Goal: Answer question/provide support: Answer question/provide support

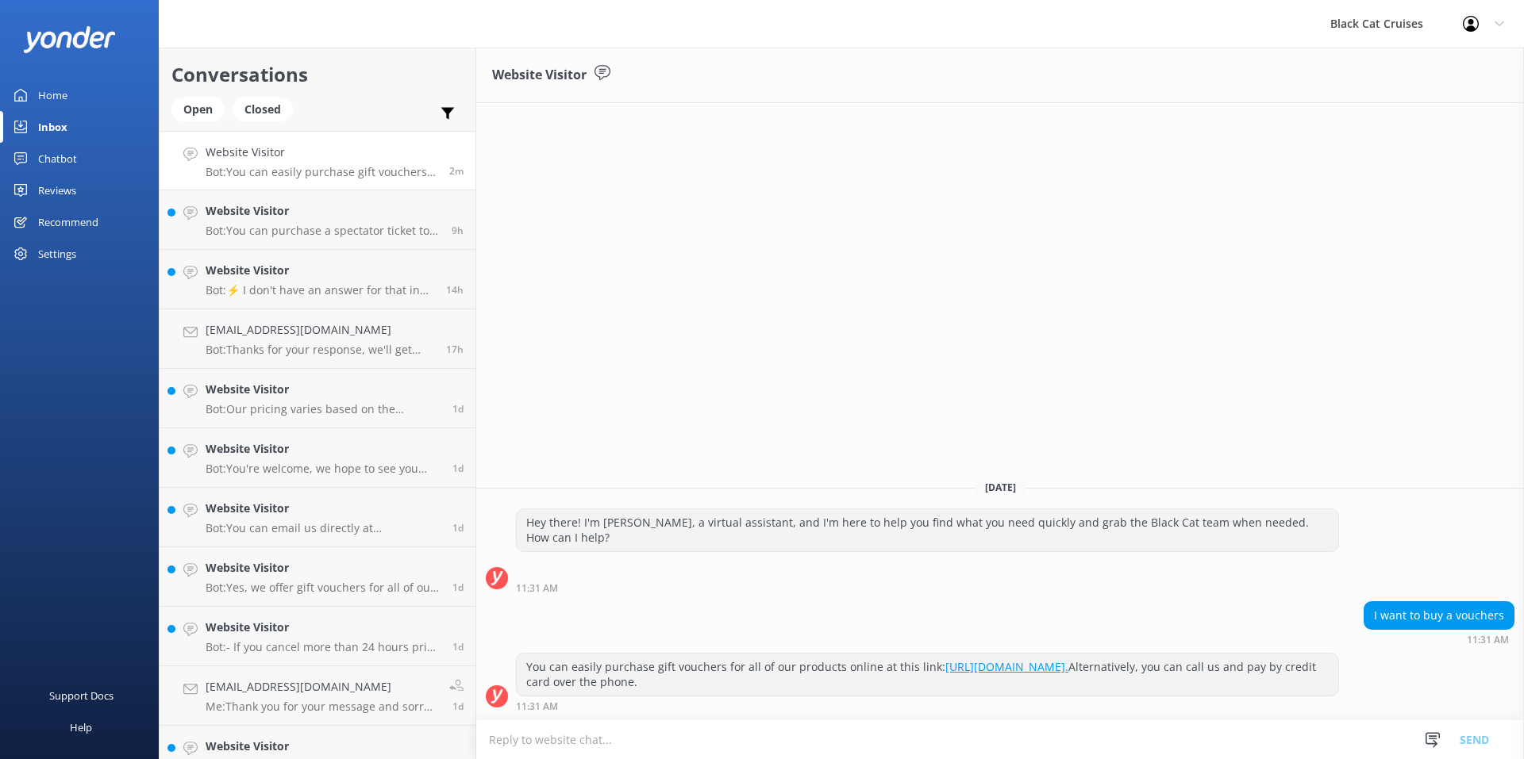
click at [642, 746] on textarea at bounding box center [1000, 740] width 1048 height 39
click at [283, 327] on h4 "[EMAIL_ADDRESS][DOMAIN_NAME]" at bounding box center [320, 329] width 229 height 17
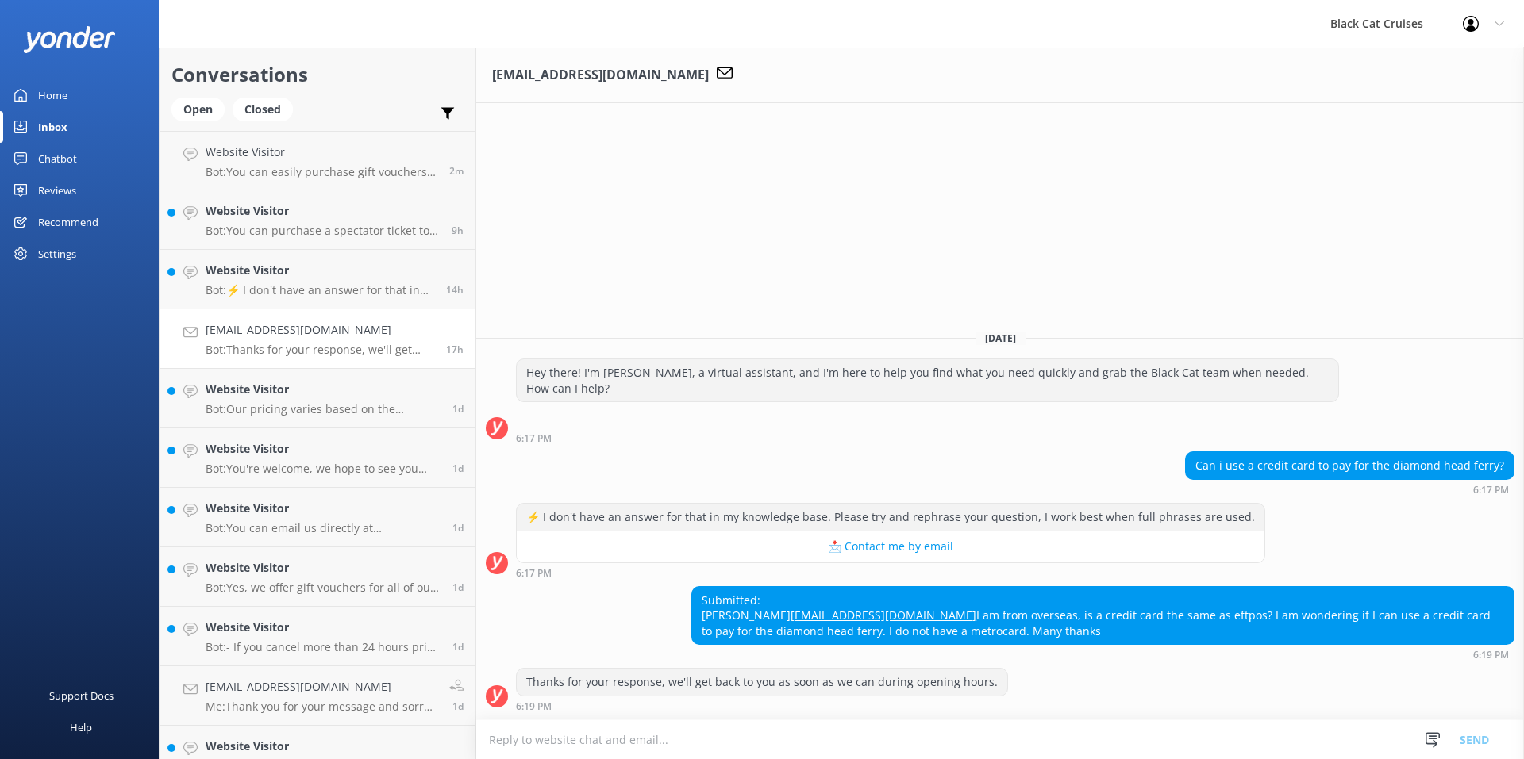
click at [709, 744] on textarea at bounding box center [1000, 740] width 1048 height 39
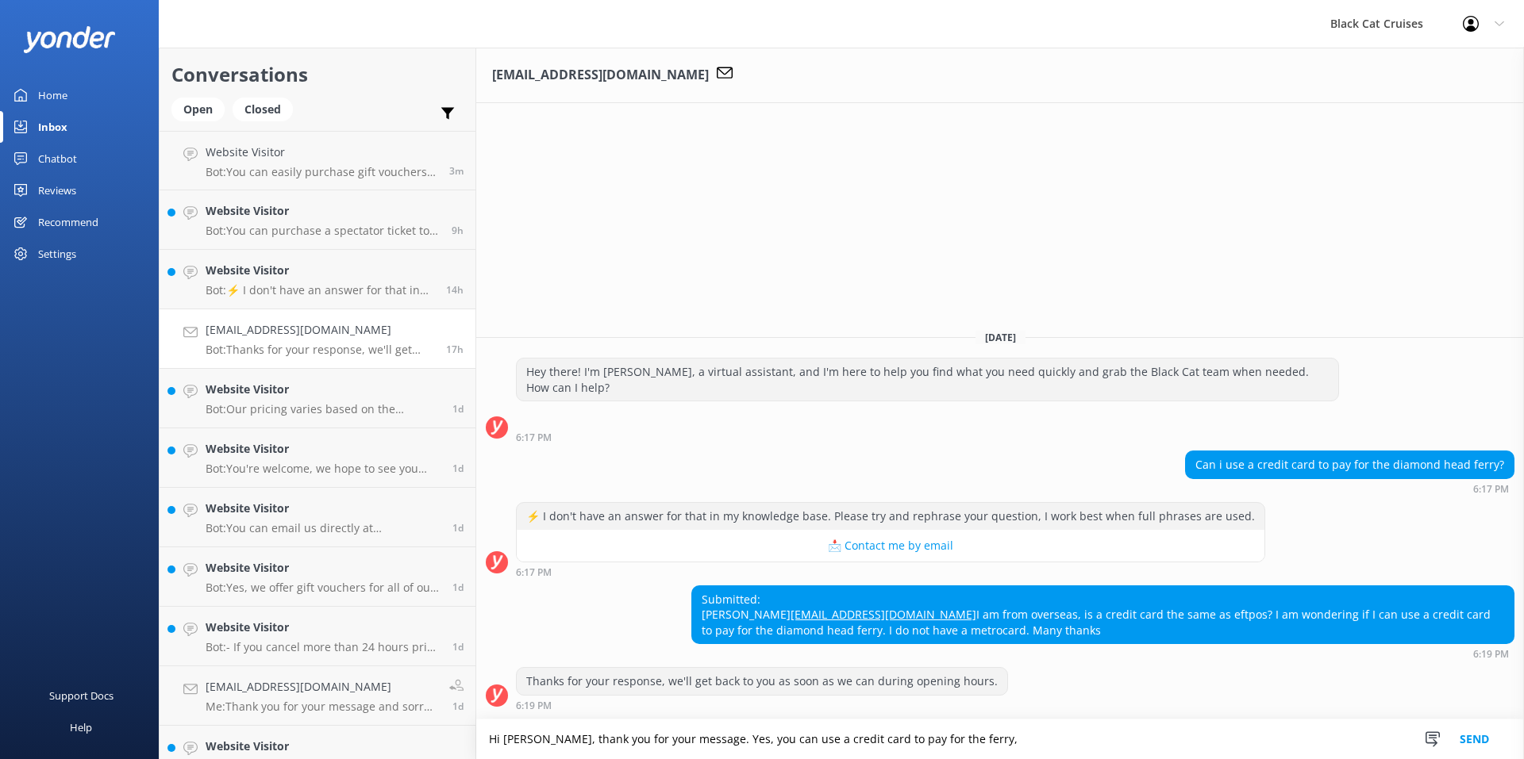
click at [537, 736] on textarea "Hi [PERSON_NAME], thank you for your message. Yes, you can use a credit card to…" at bounding box center [1000, 740] width 1048 height 40
click at [953, 740] on textarea "Hi [PERSON_NAME], Thank you for your message. Yes, you can use a credit card to…" at bounding box center [1000, 740] width 1048 height 40
click at [538, 736] on textarea "Hi [PERSON_NAME], Thank you for your message. Yes, you can use a credit card to…" at bounding box center [1000, 740] width 1048 height 40
click at [944, 742] on textarea "Hi [PERSON_NAME], thank you for your message. Yes, you can use a credit card to…" at bounding box center [1000, 740] width 1048 height 40
click at [686, 741] on textarea "Hi [PERSON_NAME], thank you for your message. Yes, you can use a credit card to…" at bounding box center [1000, 740] width 1048 height 40
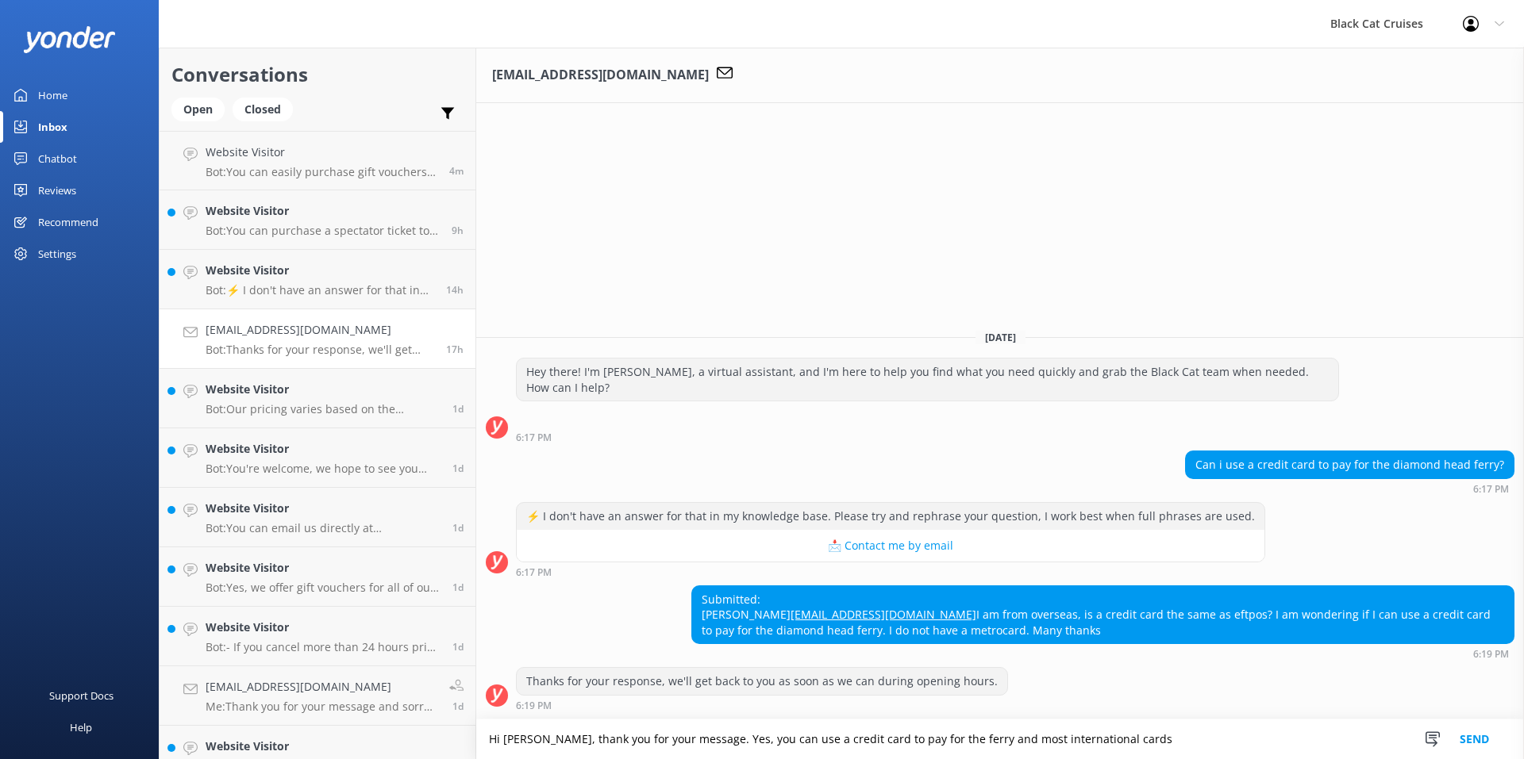
click at [1123, 741] on textarea "Hi [PERSON_NAME], thank you for your message. Yes, you can use a credit card to…" at bounding box center [1000, 740] width 1048 height 40
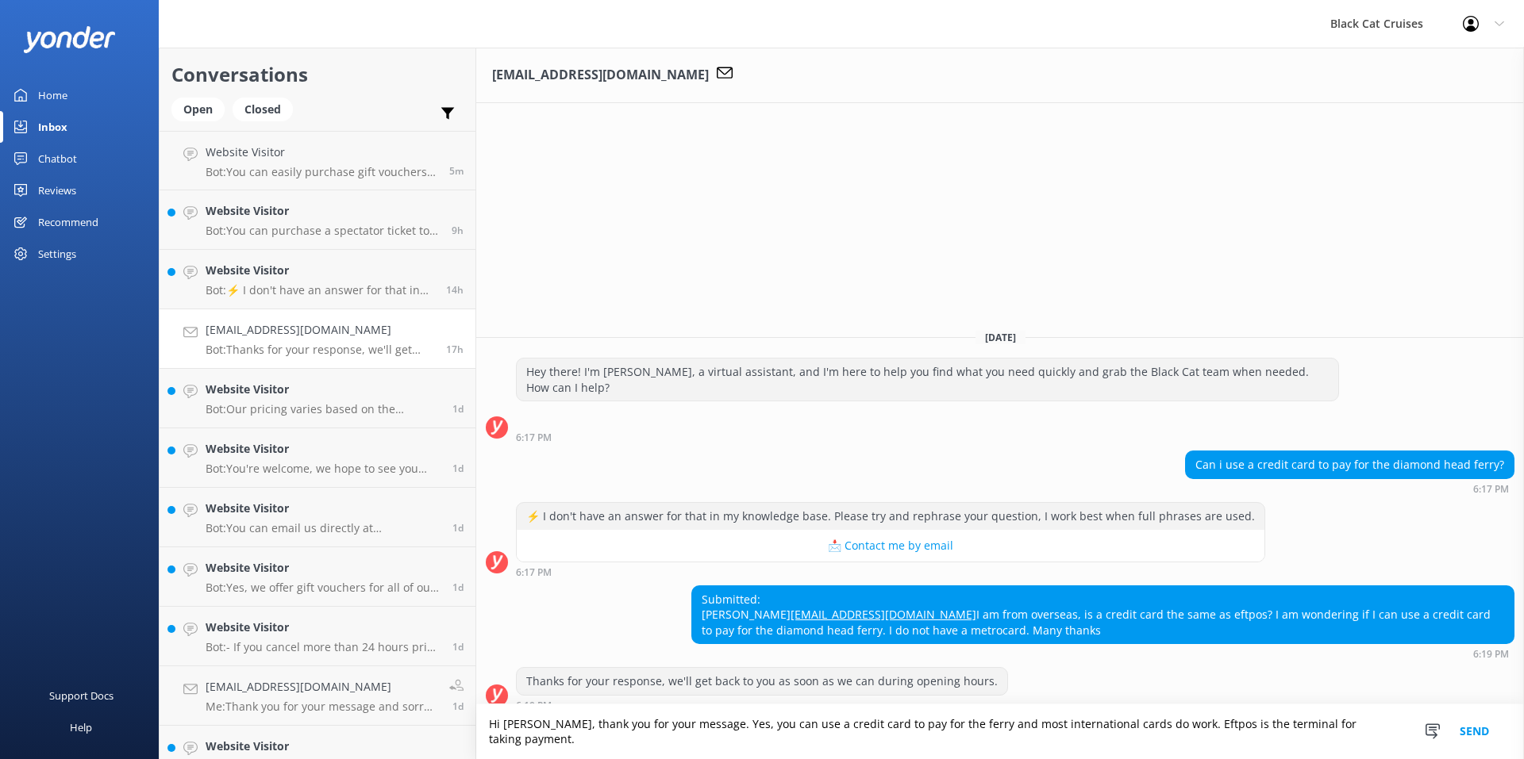
drag, startPoint x: 1365, startPoint y: 738, endPoint x: 1206, endPoint y: 740, distance: 158.7
click at [1206, 740] on textarea "Hi [PERSON_NAME], thank you for your message. Yes, you can use a credit card to…" at bounding box center [1000, 732] width 1048 height 55
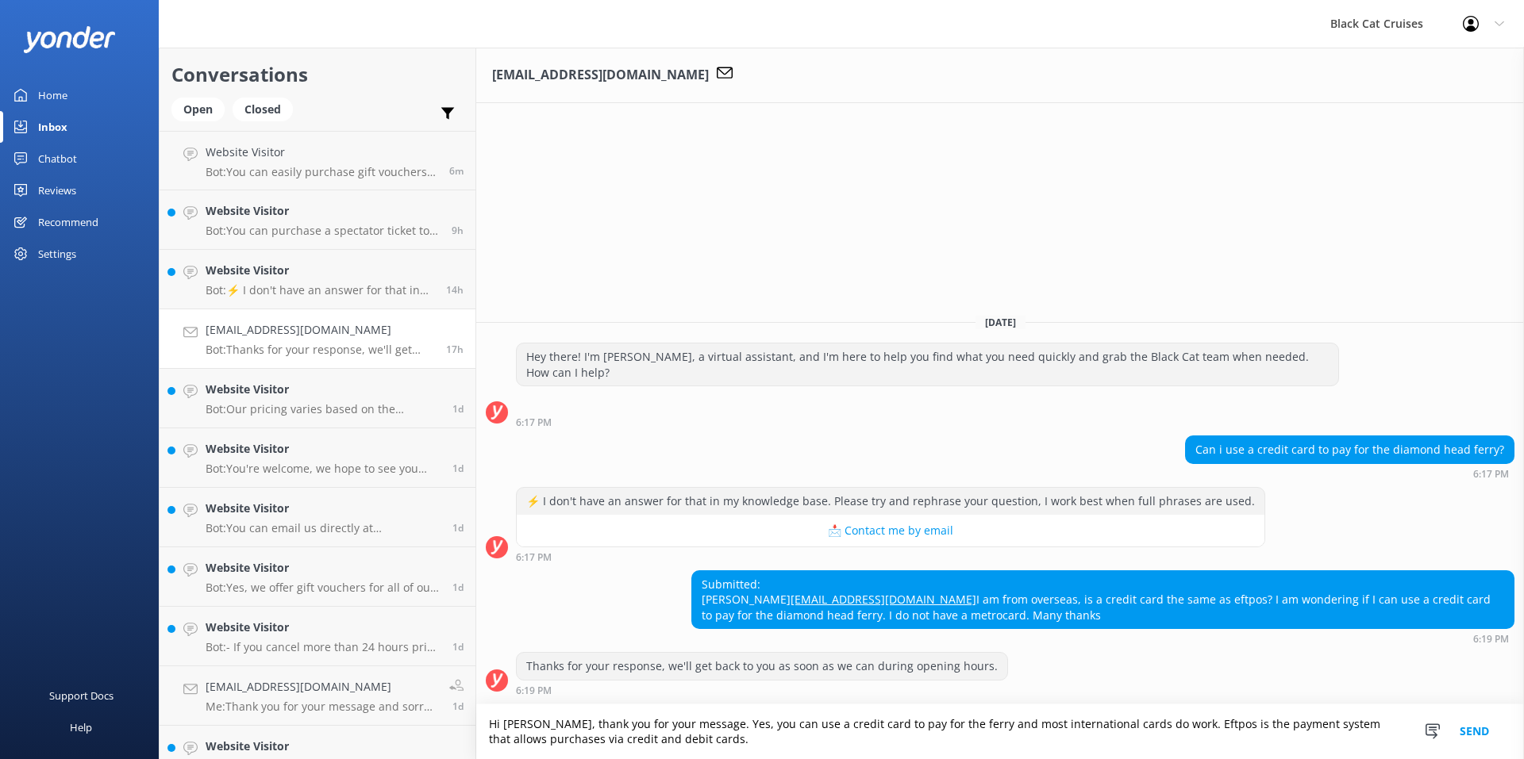
click at [963, 723] on textarea "Hi [PERSON_NAME], thank you for your message. Yes, you can use a credit card to…" at bounding box center [1000, 732] width 1048 height 55
click at [1051, 746] on textarea "Hi [PERSON_NAME], thank you for your message. Yes, you can use a credit card to…" at bounding box center [1000, 732] width 1048 height 55
click at [1140, 752] on textarea "Hi [PERSON_NAME], thank you for your message. Yes, you can use a credit card to…" at bounding box center [1000, 732] width 1048 height 55
click at [682, 723] on textarea "Hi [PERSON_NAME], thank you for your message. Yes, you can use a credit card to…" at bounding box center [1000, 732] width 1048 height 55
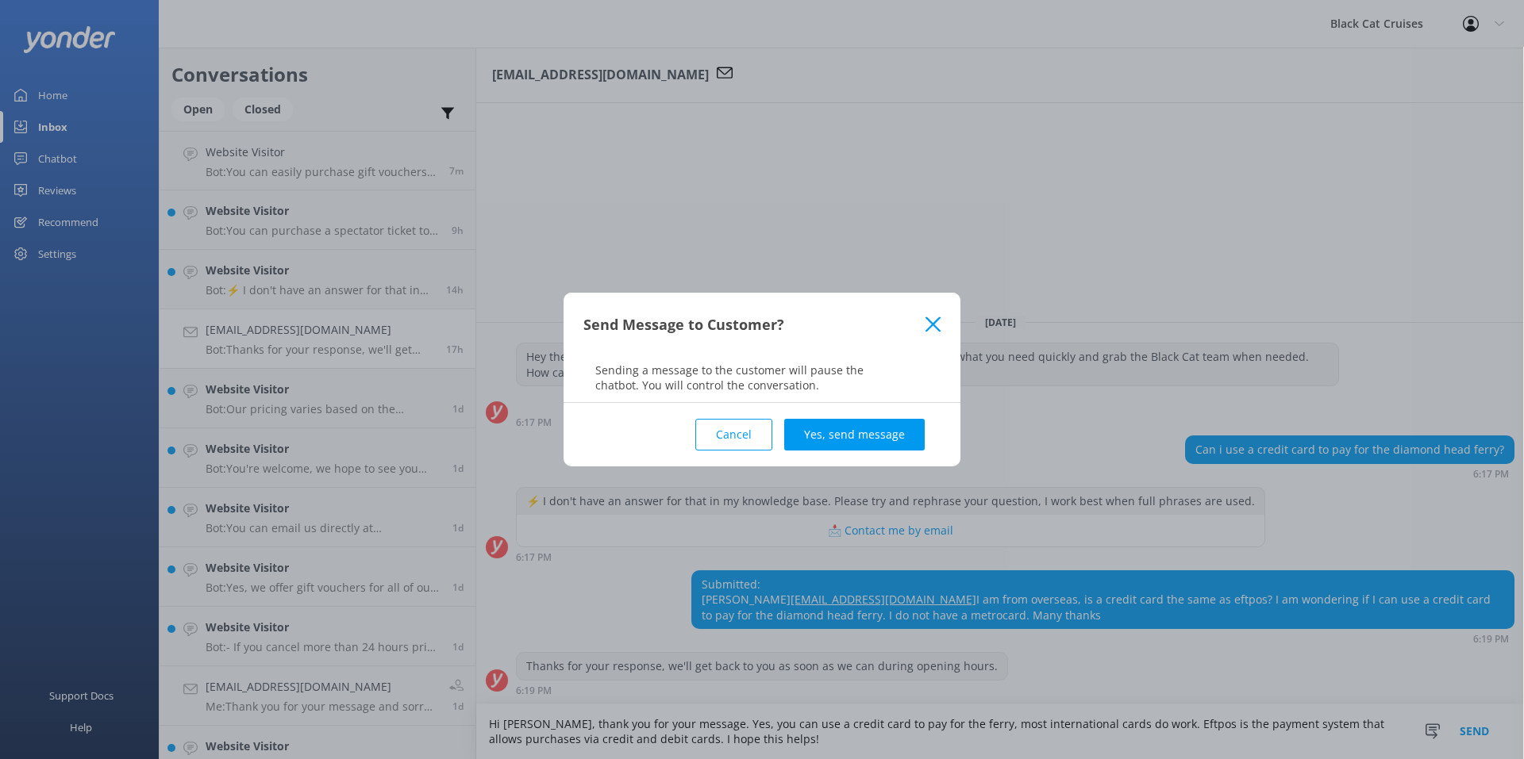
type textarea "Hi [PERSON_NAME], thank you for your message. Yes, you can use a credit card to…"
click at [933, 325] on use at bounding box center [932, 324] width 15 height 15
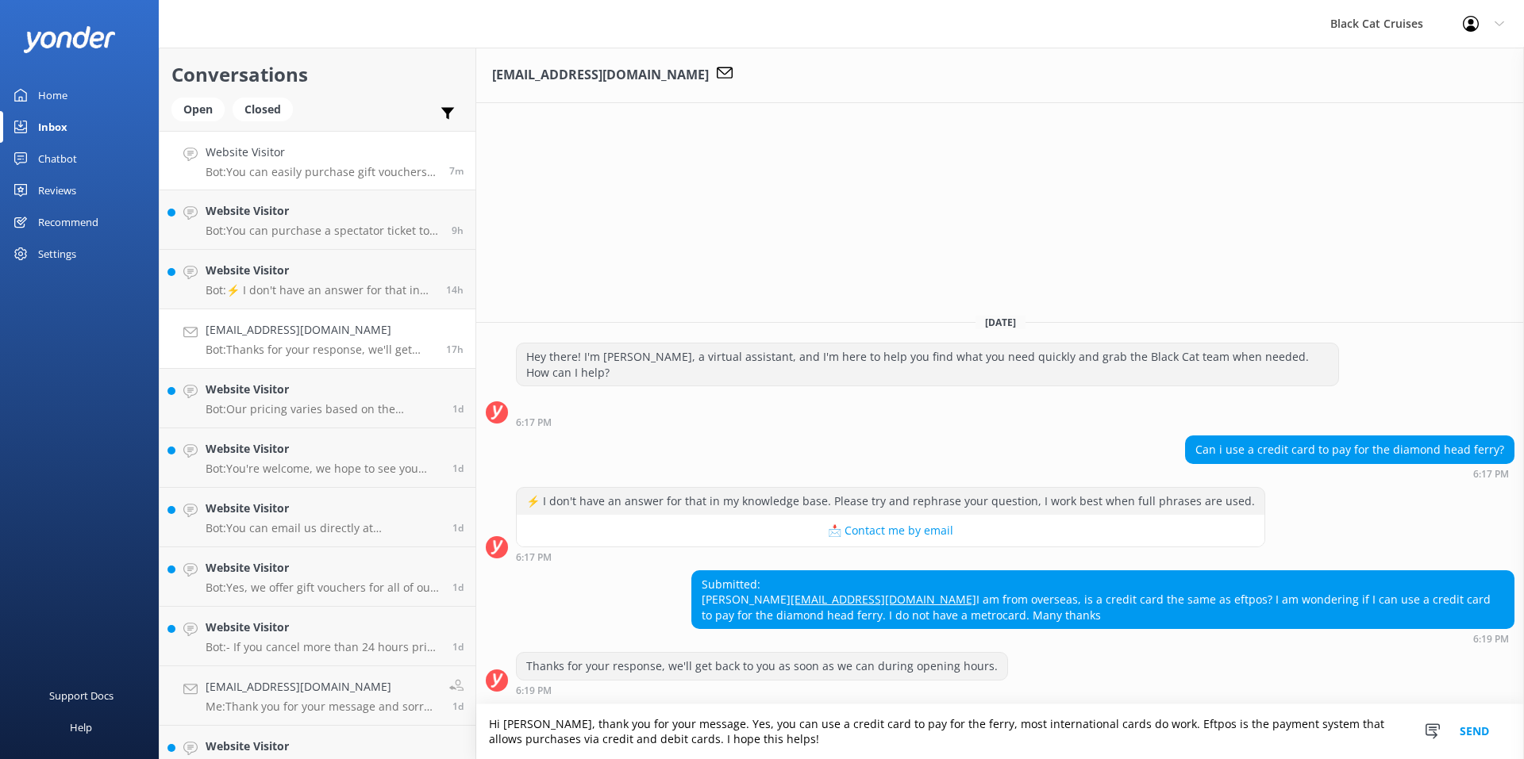
click at [299, 162] on div "Website Visitor Bot: You can easily purchase gift vouchers for all of our produ…" at bounding box center [322, 161] width 232 height 34
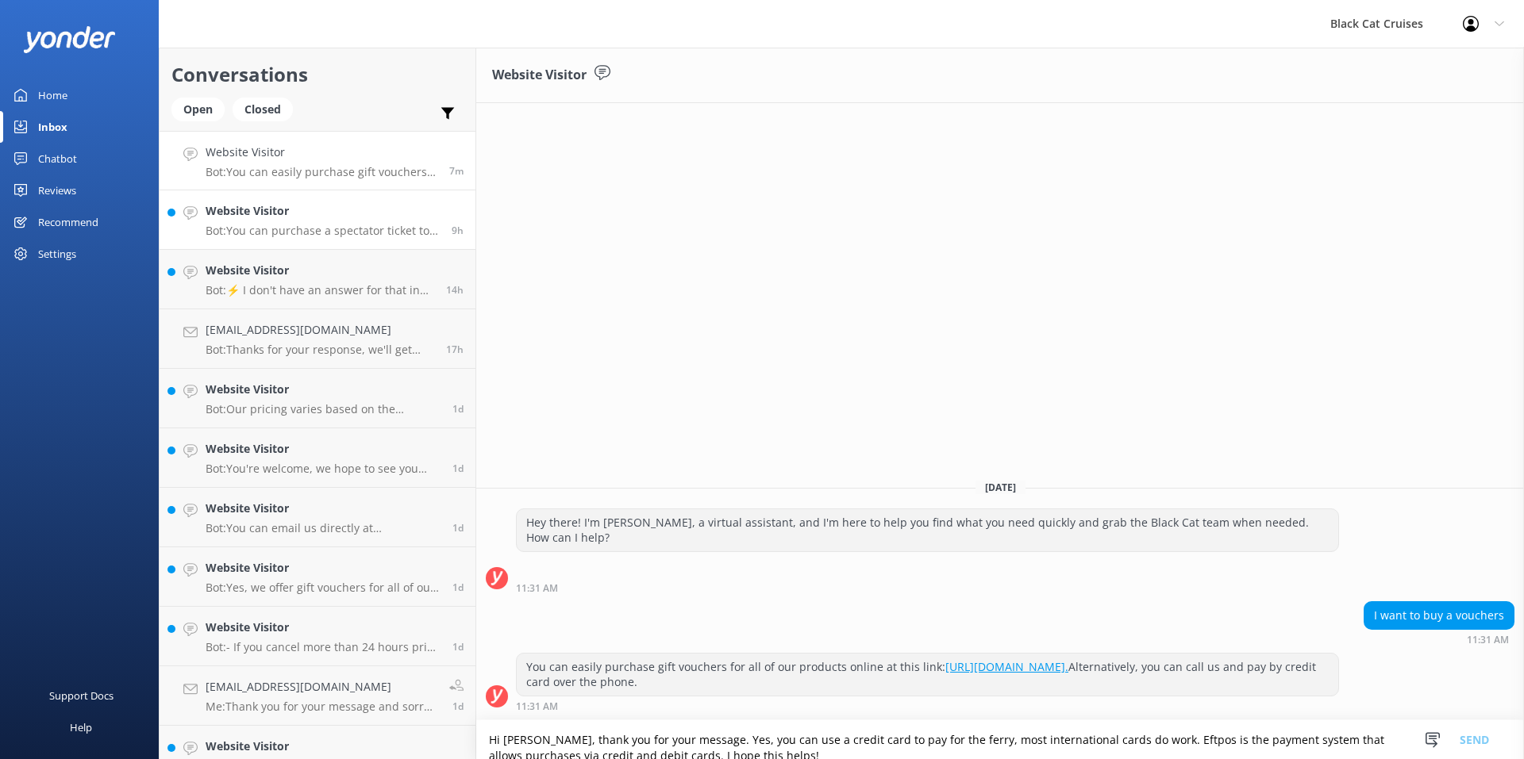
click at [374, 234] on p "Bot: You can purchase a spectator ticket to join the swim boat and watch your f…" at bounding box center [323, 231] width 234 height 14
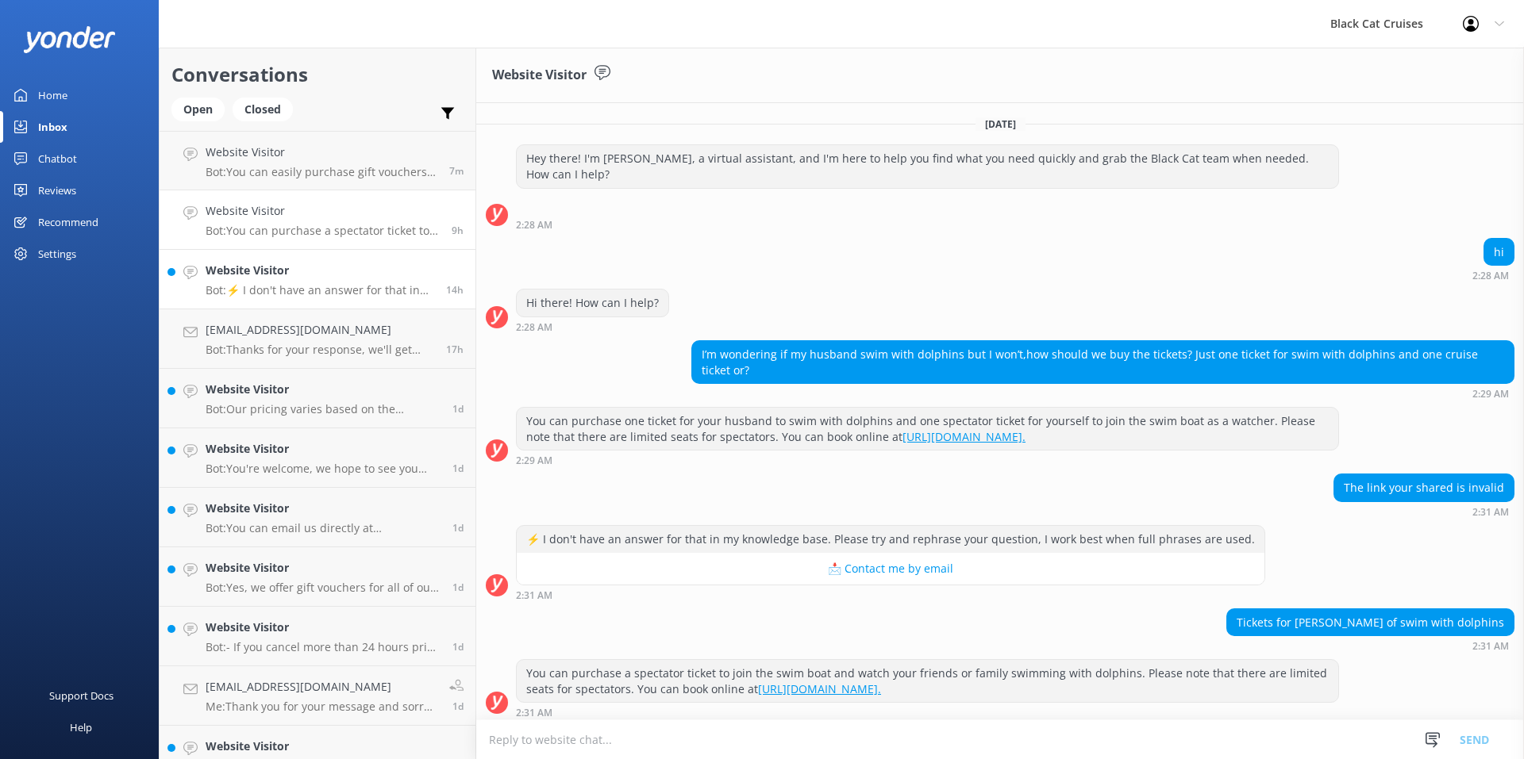
click at [297, 290] on p "Bot: ⚡ I don't have an answer for that in my knowledge base. Please try and rep…" at bounding box center [320, 290] width 229 height 14
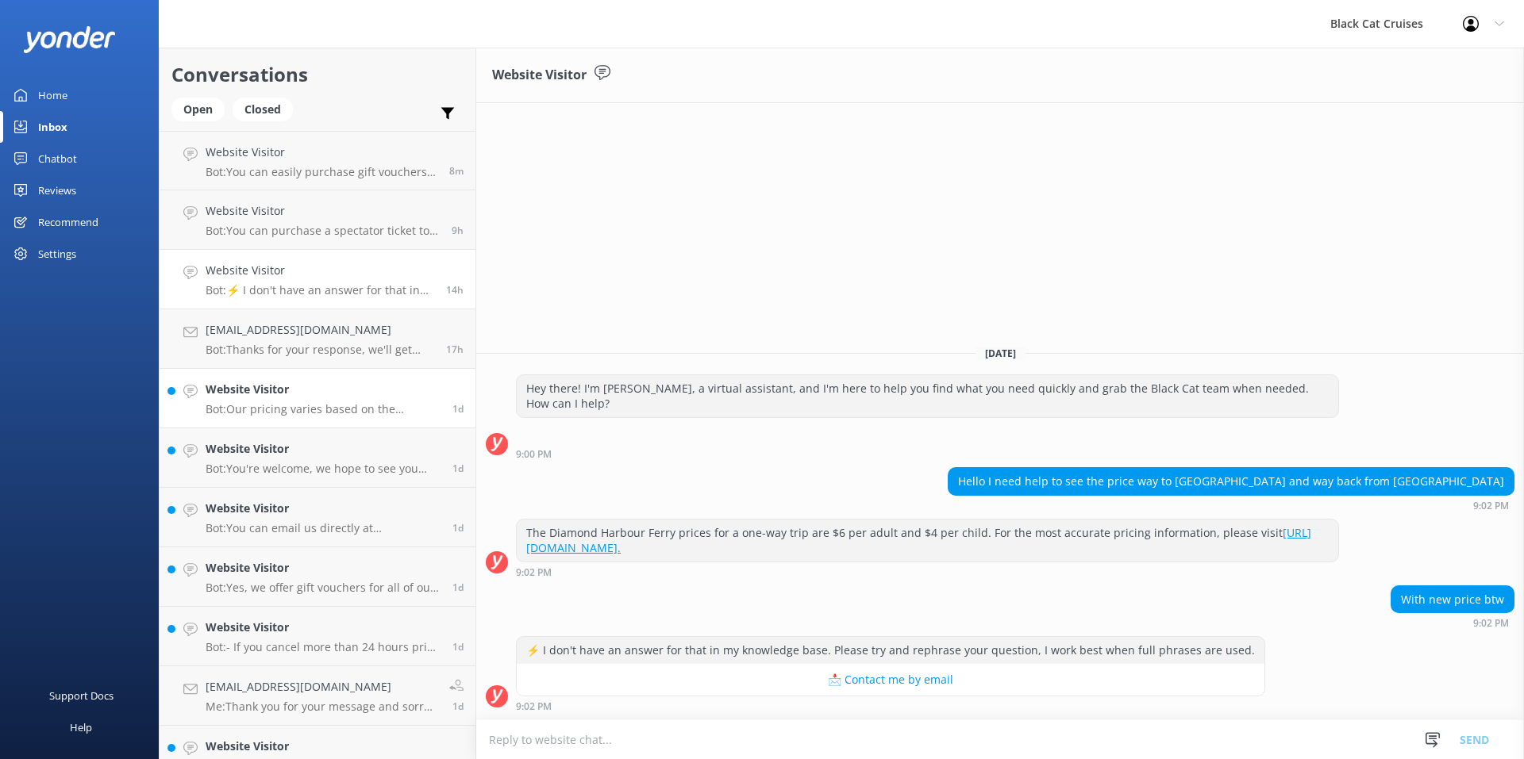
click at [283, 402] on div "Website Visitor Bot: Our pricing varies based on the experience, season, and fa…" at bounding box center [323, 398] width 235 height 35
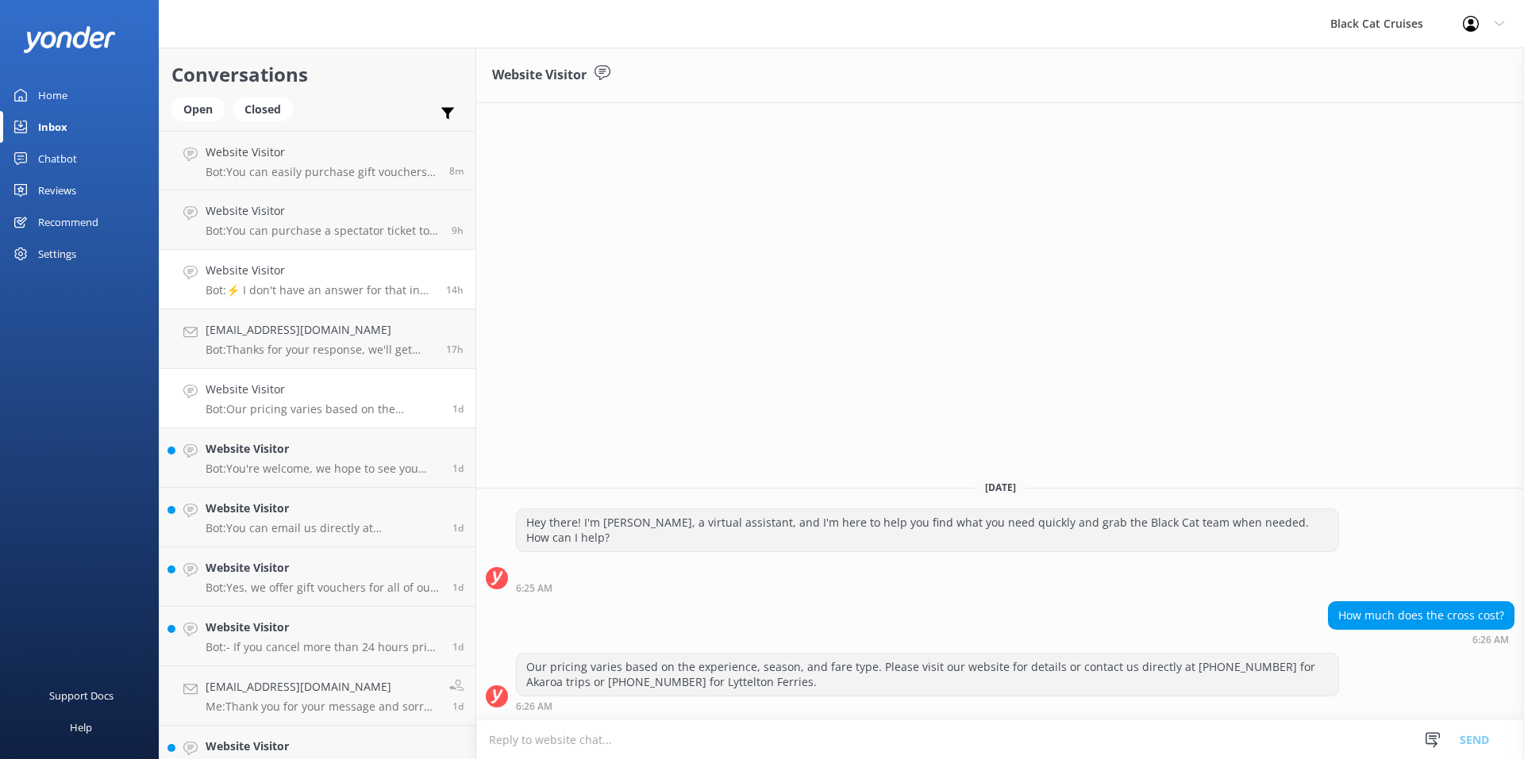
click at [288, 285] on p "Bot: ⚡ I don't have an answer for that in my knowledge base. Please try and rep…" at bounding box center [320, 290] width 229 height 14
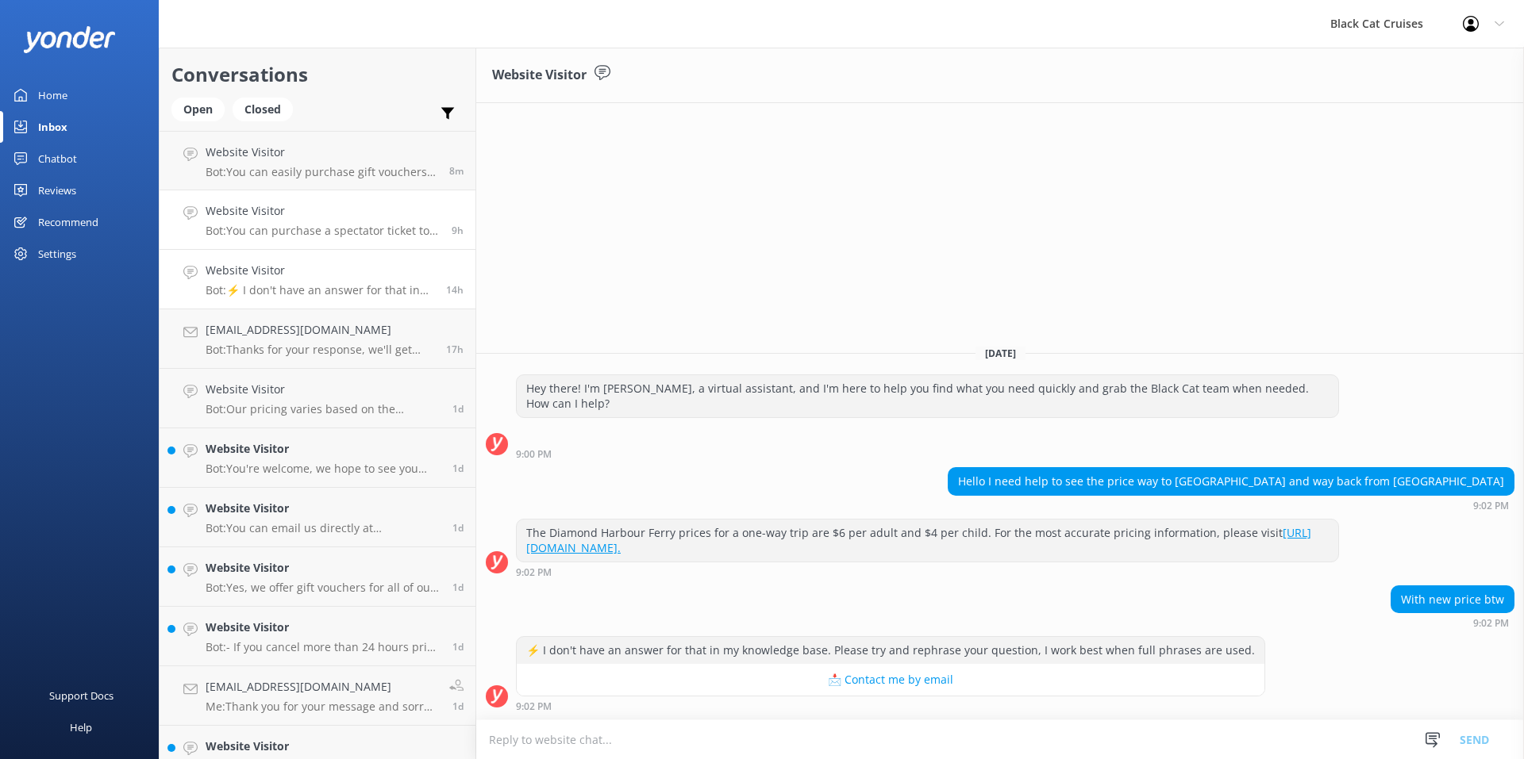
click at [313, 225] on p "Bot: You can purchase a spectator ticket to join the swim boat and watch your f…" at bounding box center [323, 231] width 234 height 14
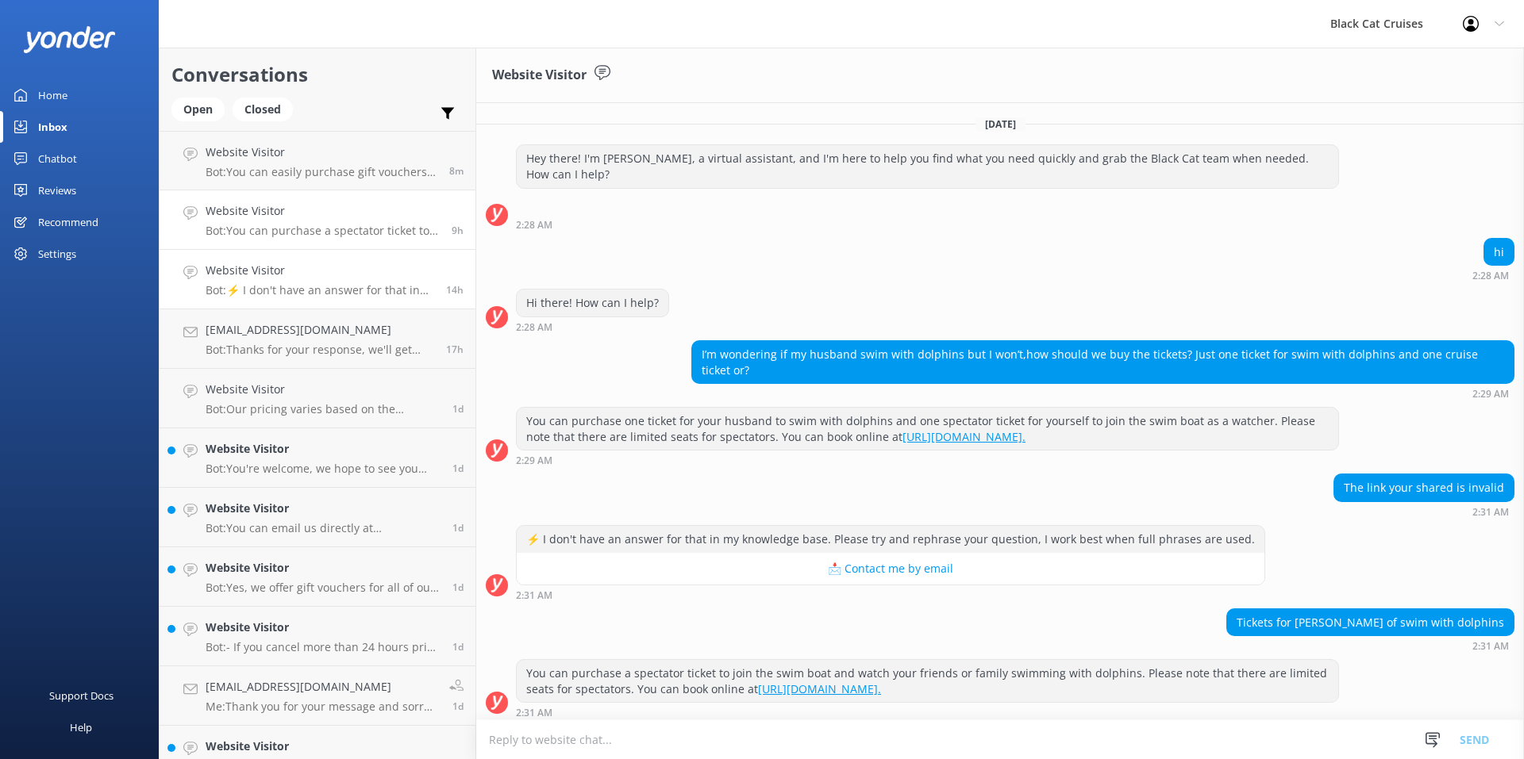
click at [295, 287] on p "Bot: ⚡ I don't have an answer for that in my knowledge base. Please try and rep…" at bounding box center [320, 290] width 229 height 14
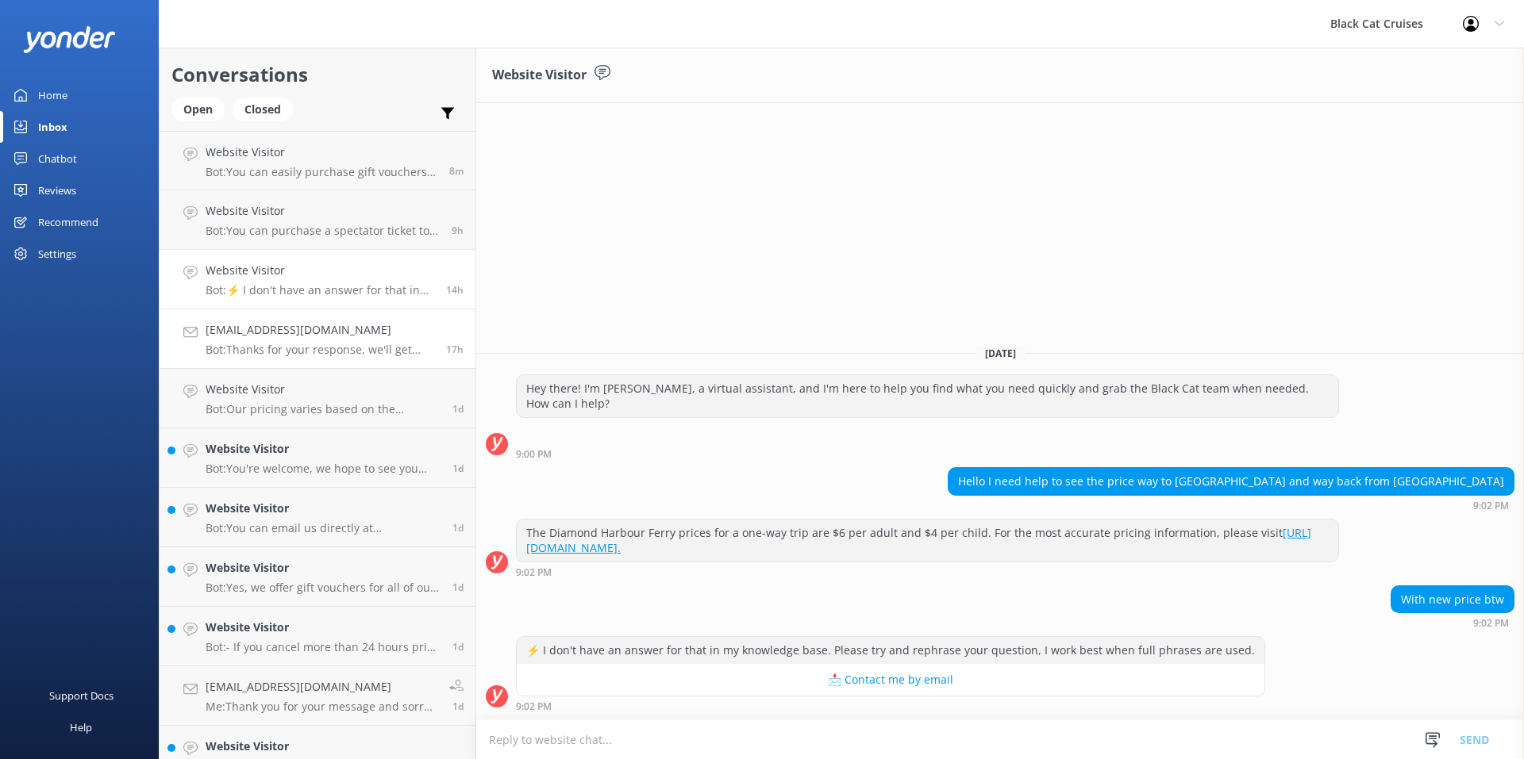
click at [284, 328] on h4 "[EMAIL_ADDRESS][DOMAIN_NAME]" at bounding box center [320, 329] width 229 height 17
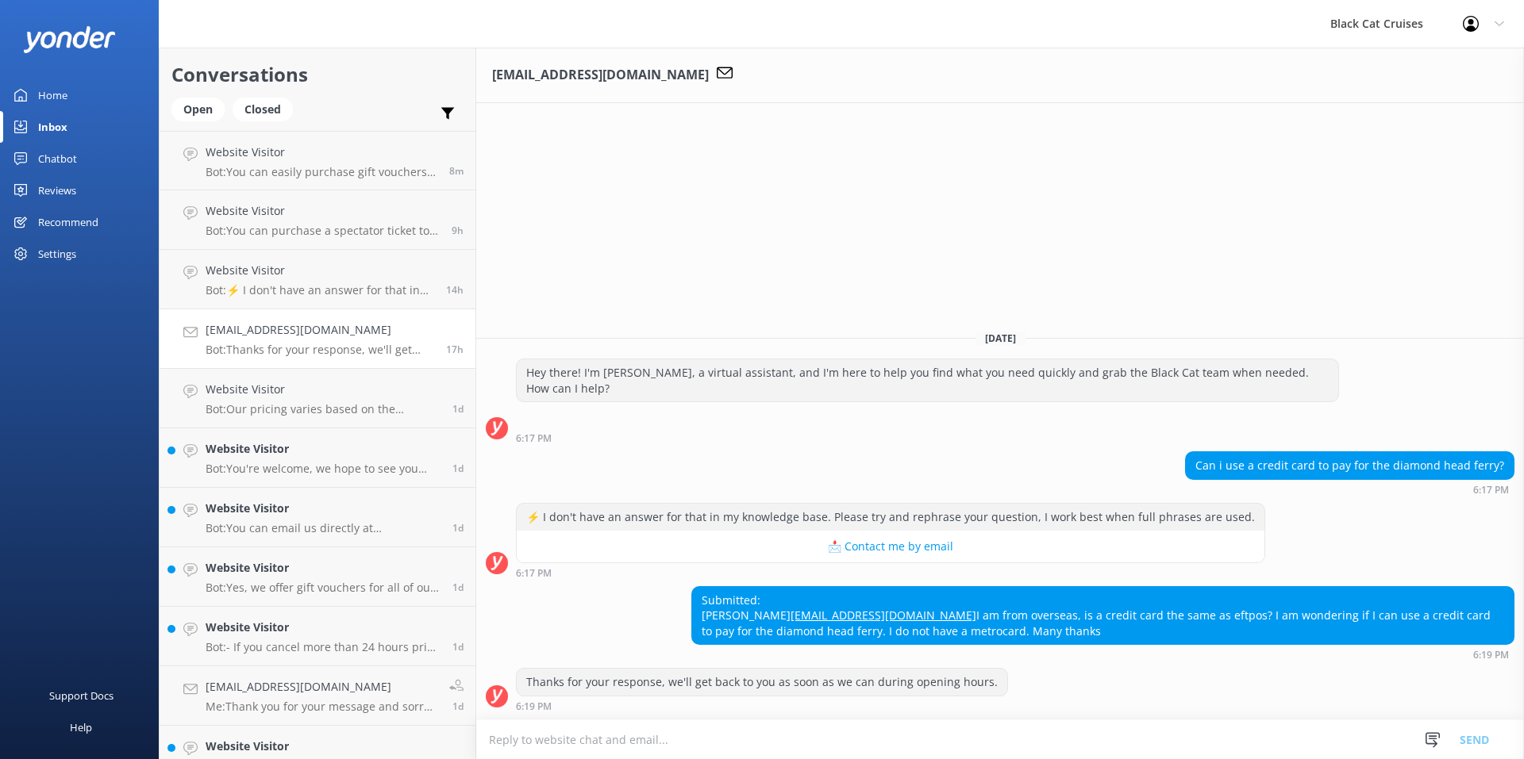
click at [792, 751] on textarea at bounding box center [1000, 740] width 1048 height 39
click at [713, 736] on textarea at bounding box center [1000, 740] width 1048 height 39
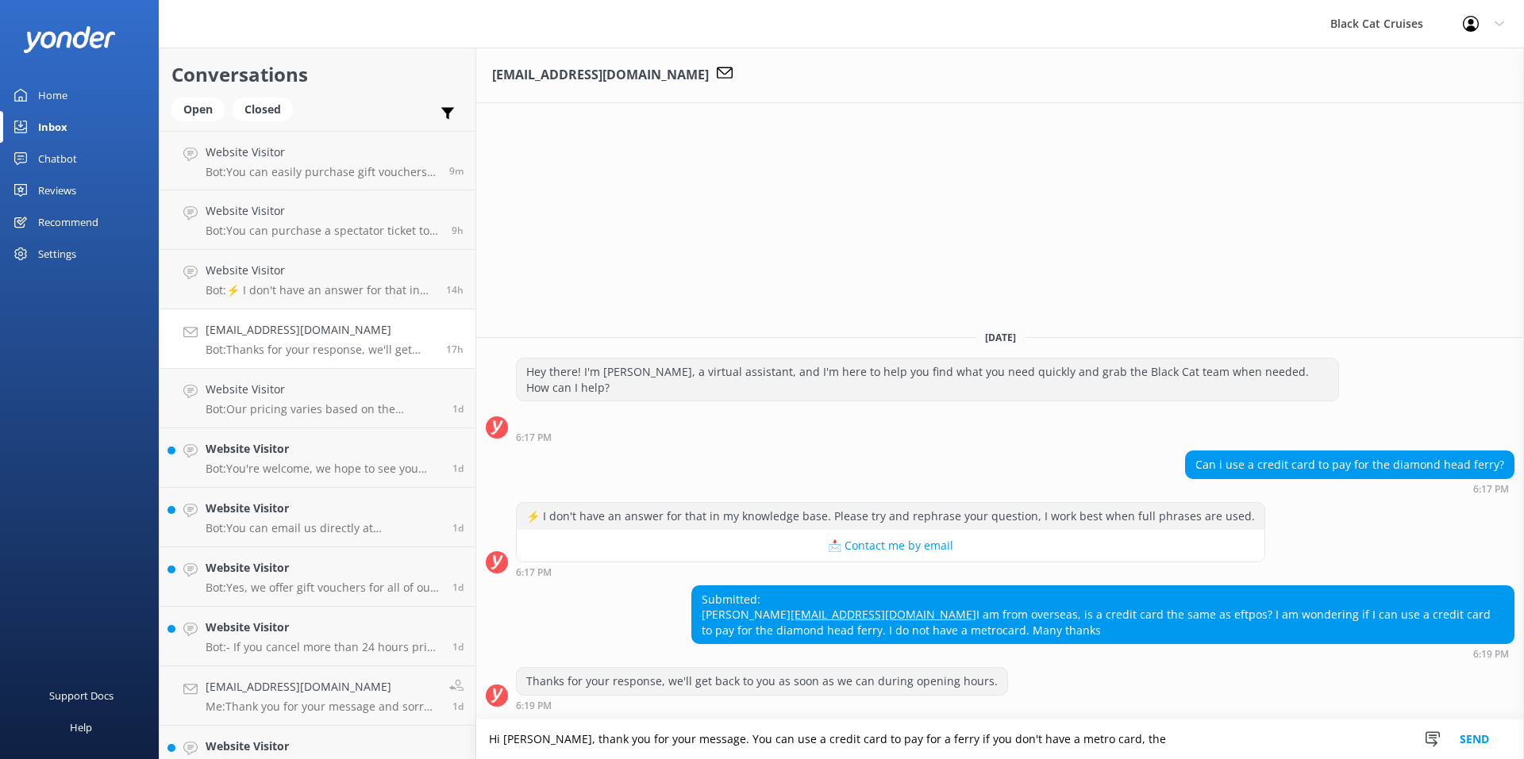
click at [1086, 738] on textarea "Hi [PERSON_NAME], thank you for your message. You can use a credit card to pay …" at bounding box center [1000, 740] width 1048 height 40
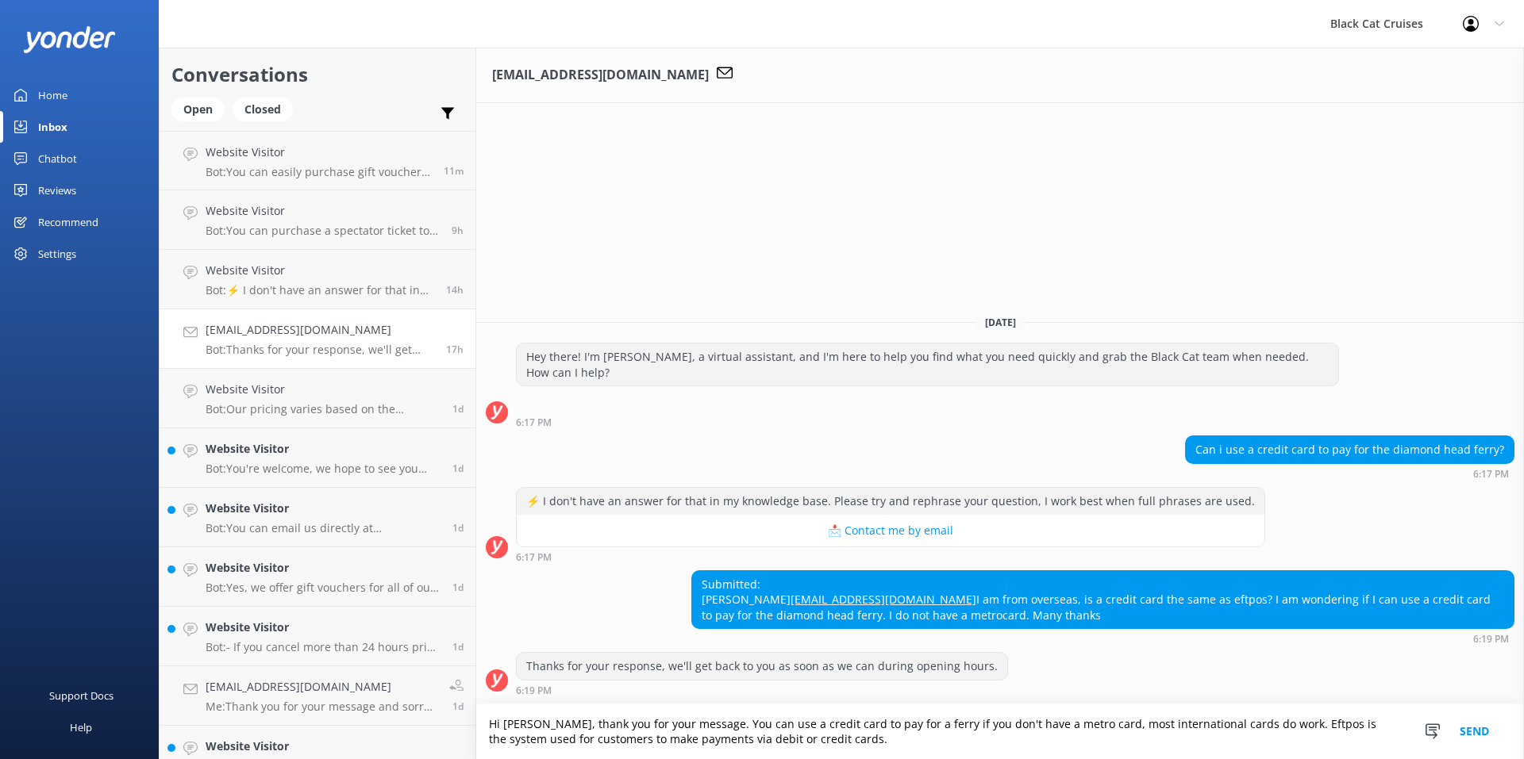
click at [875, 725] on textarea "Hi [PERSON_NAME], thank you for your message. You can use a credit card to pay …" at bounding box center [1000, 732] width 1048 height 55
click at [1100, 740] on textarea "Hi [PERSON_NAME], thank you for your message. You can use a credit card to pay …" at bounding box center [1000, 732] width 1048 height 55
drag, startPoint x: 1088, startPoint y: 742, endPoint x: 471, endPoint y: 705, distance: 617.7
click at [471, 705] on div "Conversations Open Closed Important Assigned to me Unassigned Website Visitor B…" at bounding box center [841, 404] width 1365 height 712
type textarea "Hi [PERSON_NAME], thank you for your message. You can use a credit card to pay …"
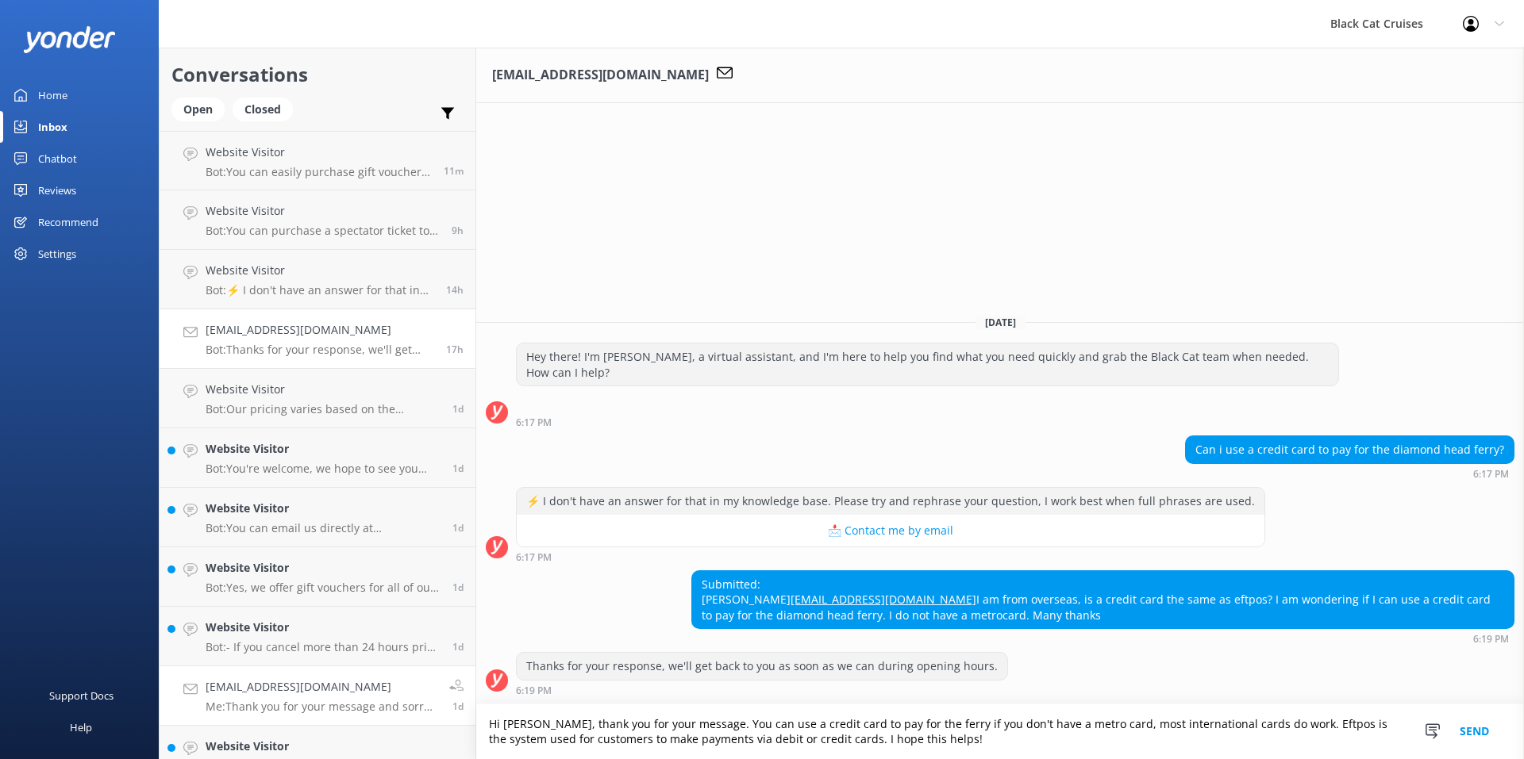
click at [308, 695] on h4 "[EMAIL_ADDRESS][DOMAIN_NAME]" at bounding box center [322, 687] width 232 height 17
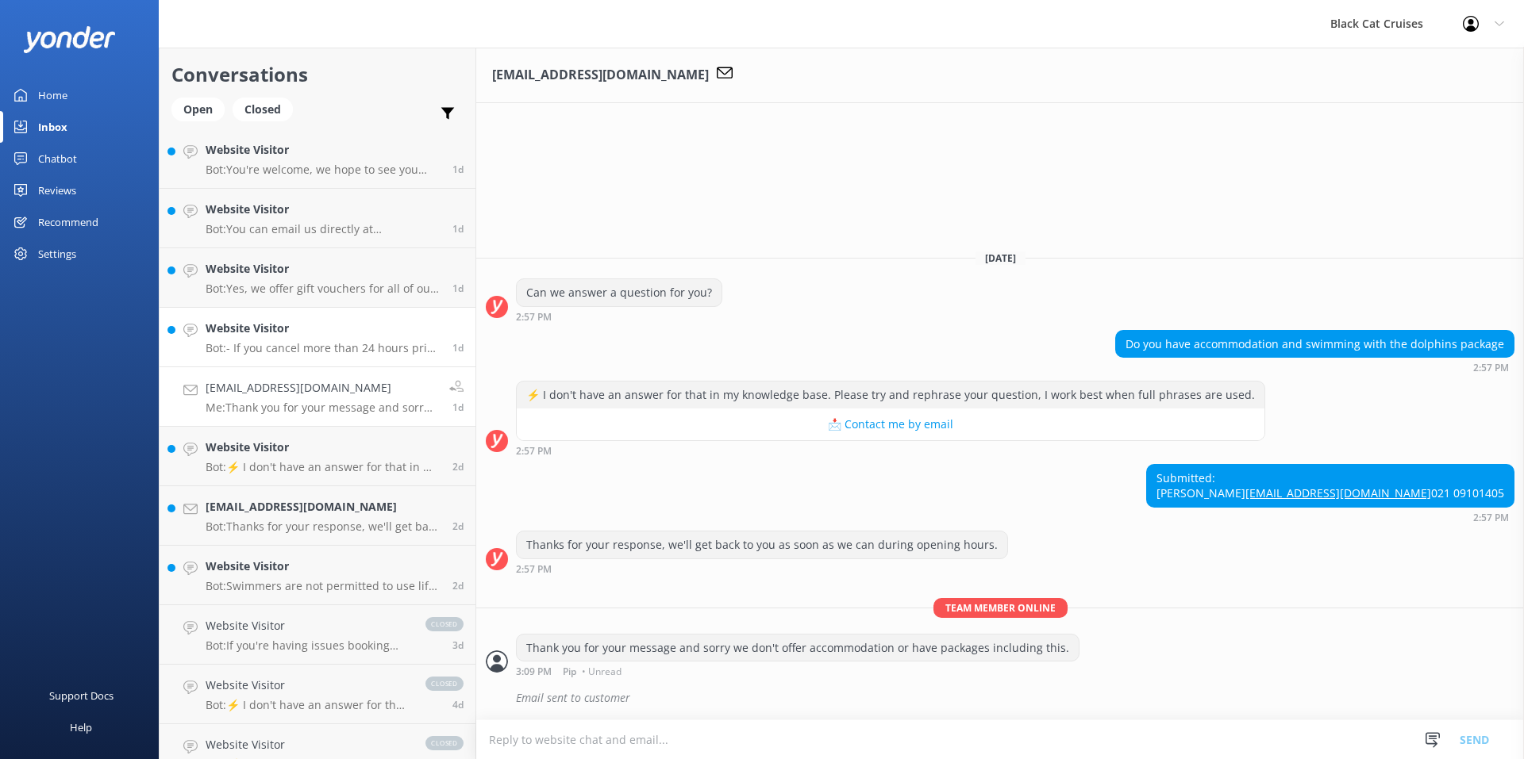
scroll to position [317, 0]
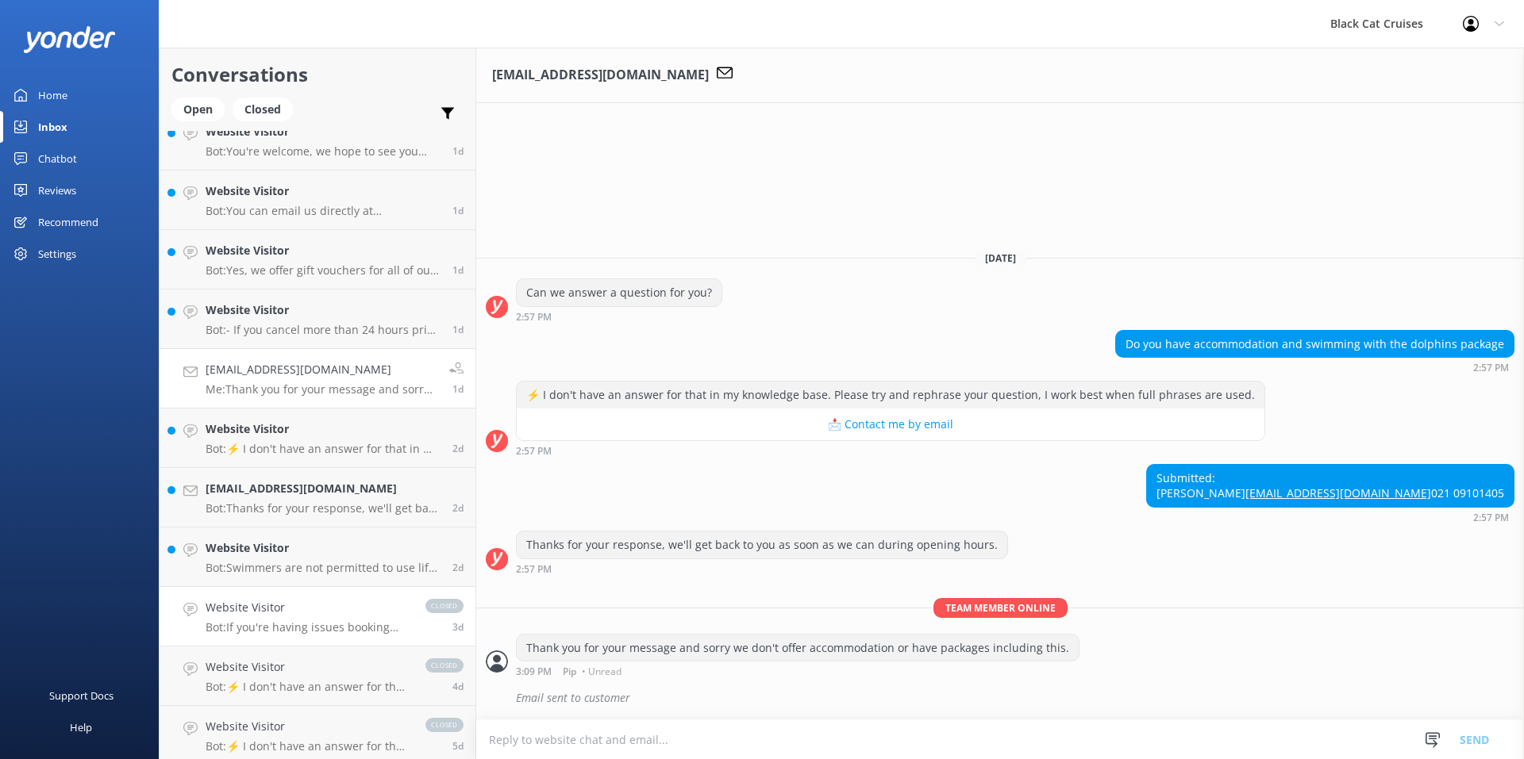
click at [309, 621] on p "Bot: If you're having issues booking online, you can reach us on [PHONE_NUMBER]…" at bounding box center [308, 628] width 204 height 14
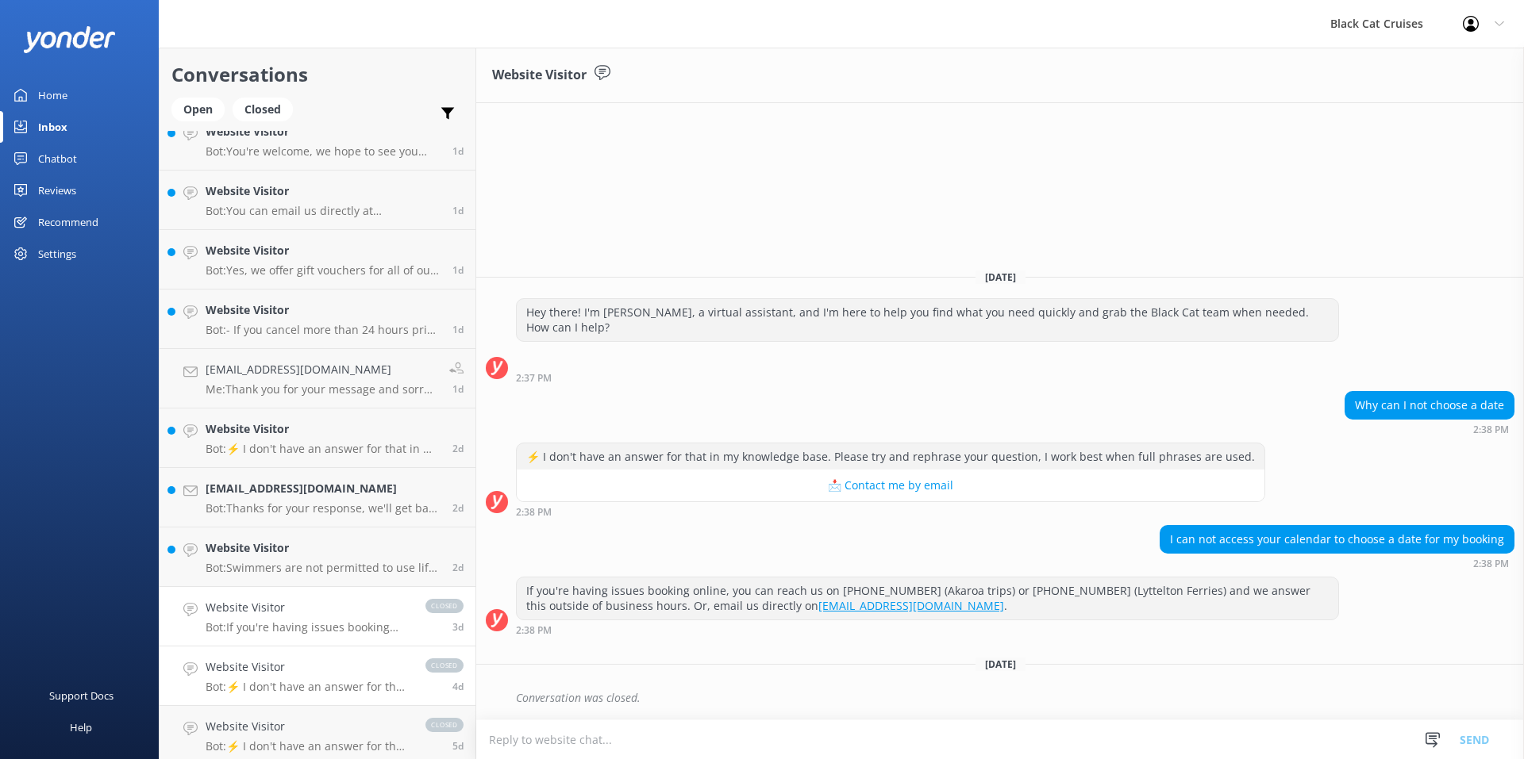
click at [291, 667] on h4 "Website Visitor" at bounding box center [308, 667] width 204 height 17
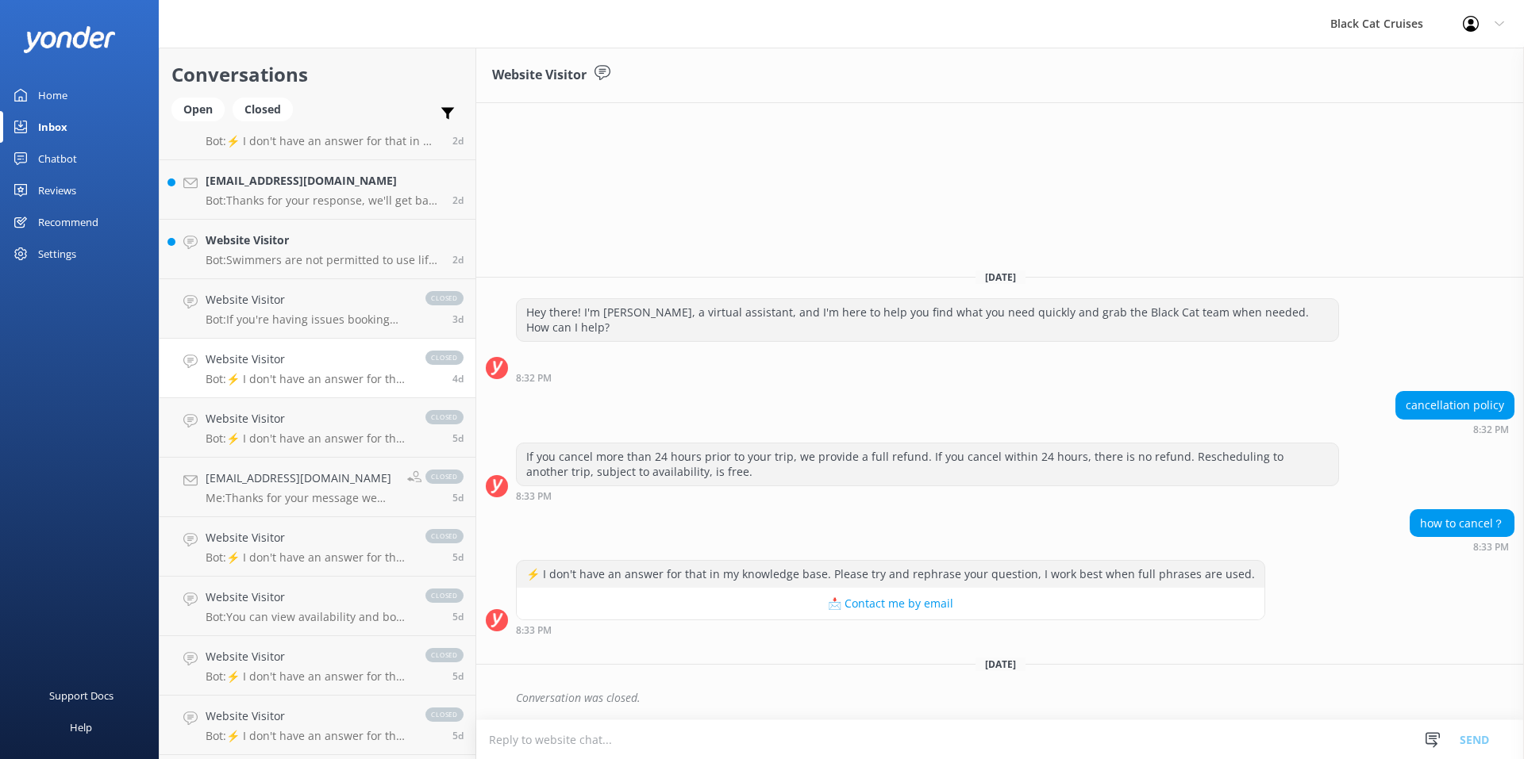
scroll to position [546, 0]
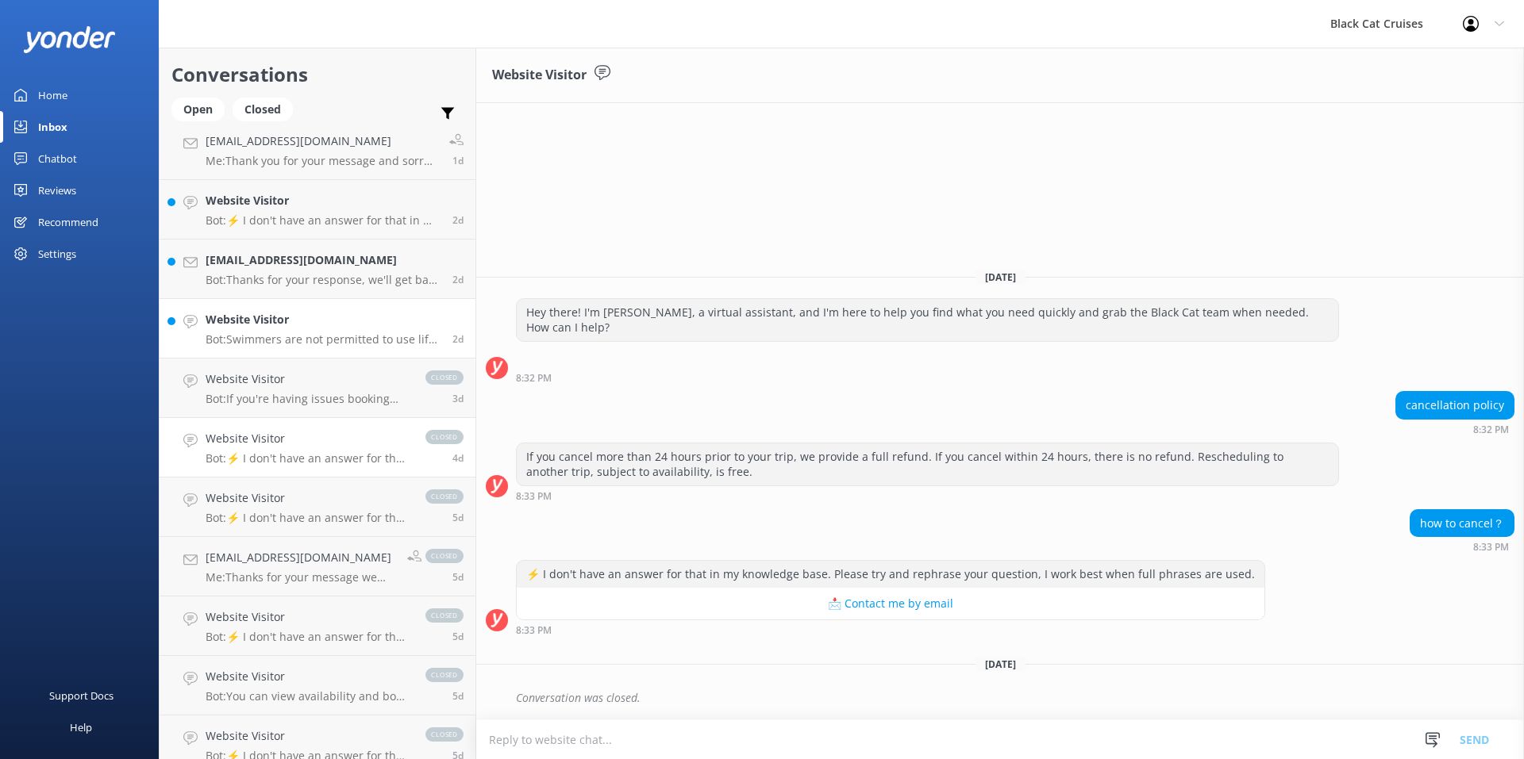
click at [329, 320] on h4 "Website Visitor" at bounding box center [323, 319] width 235 height 17
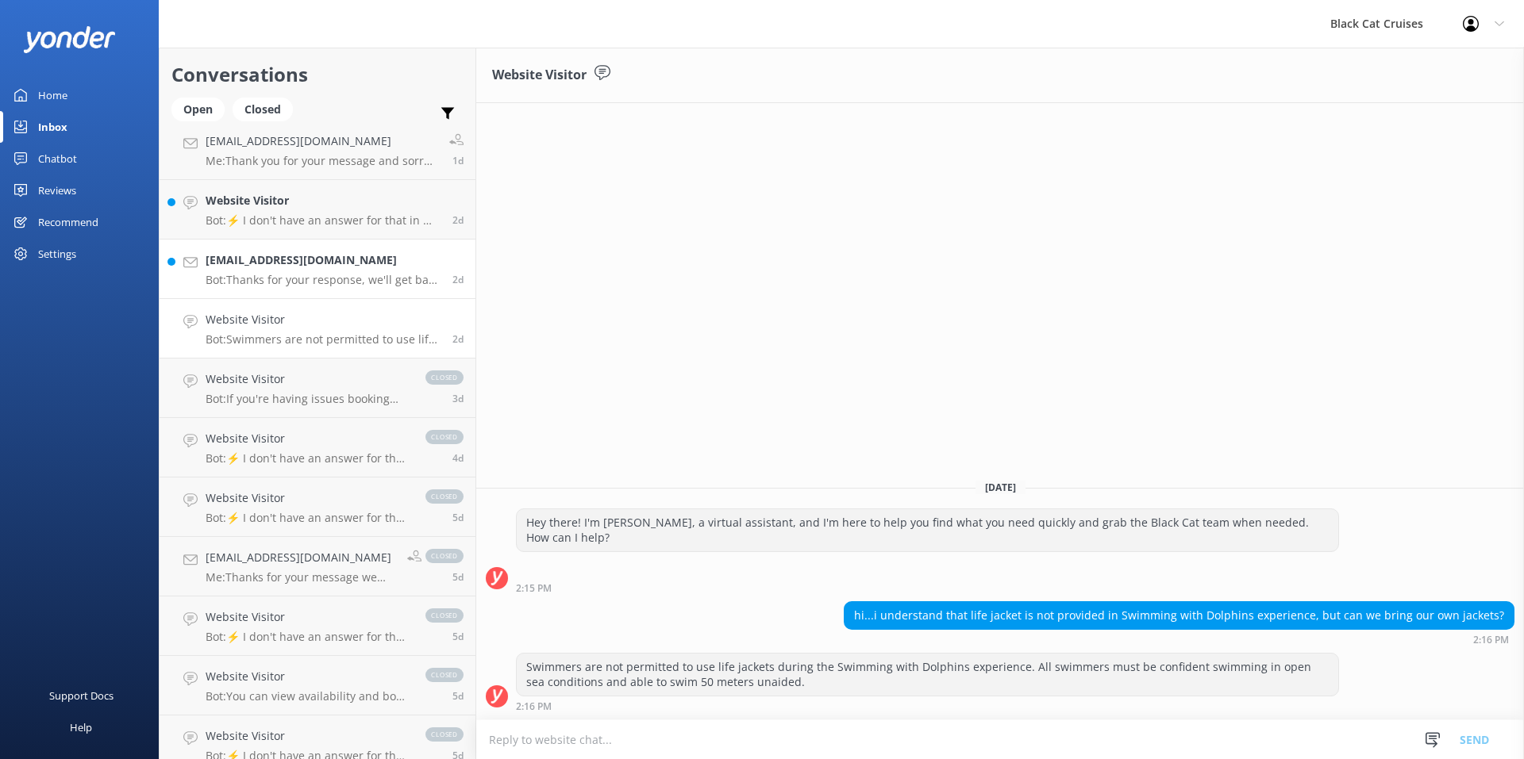
click at [300, 286] on p "Bot: Thanks for your response, we'll get back to you as soon as we can during o…" at bounding box center [323, 280] width 235 height 14
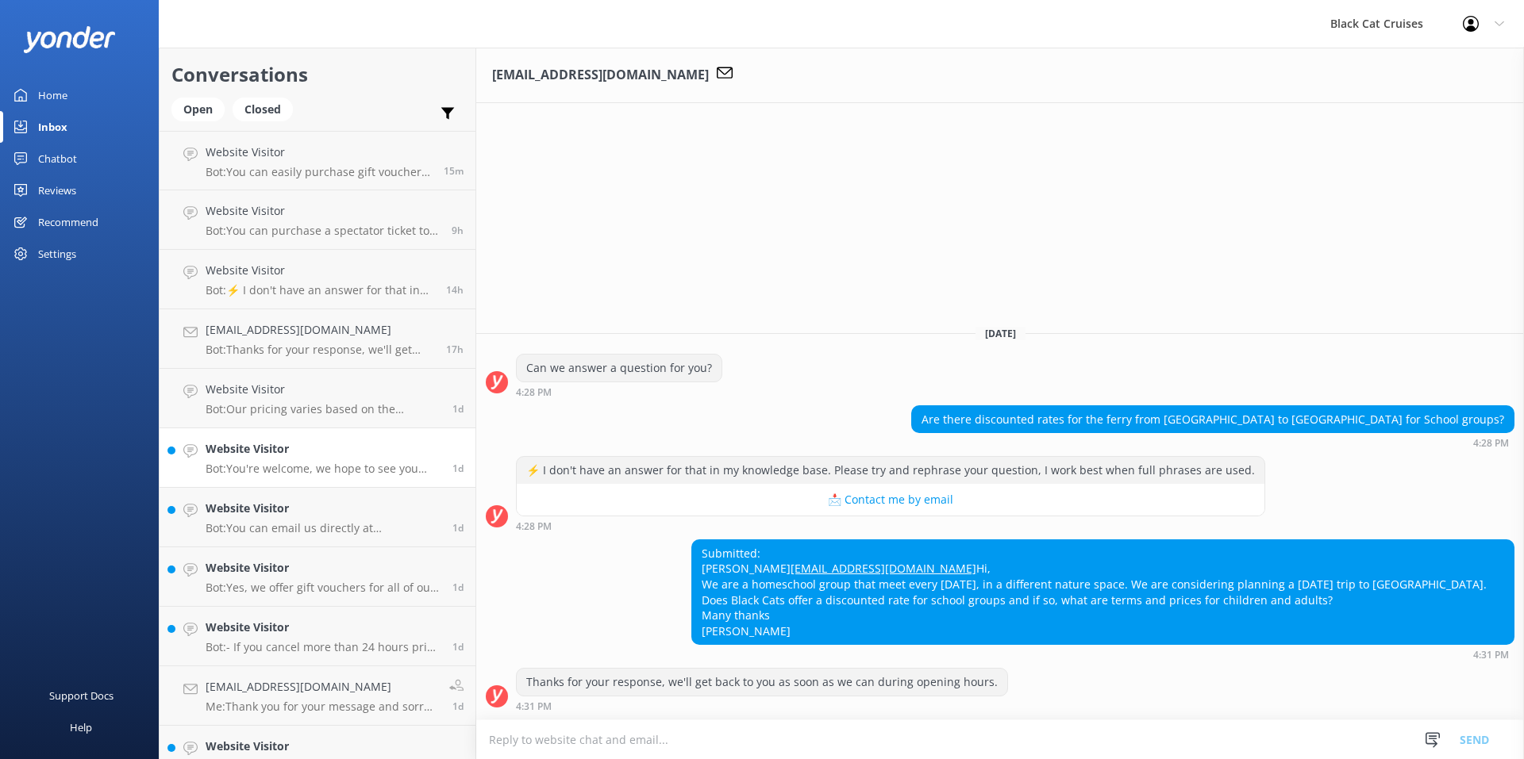
click at [347, 456] on h4 "Website Visitor" at bounding box center [323, 448] width 235 height 17
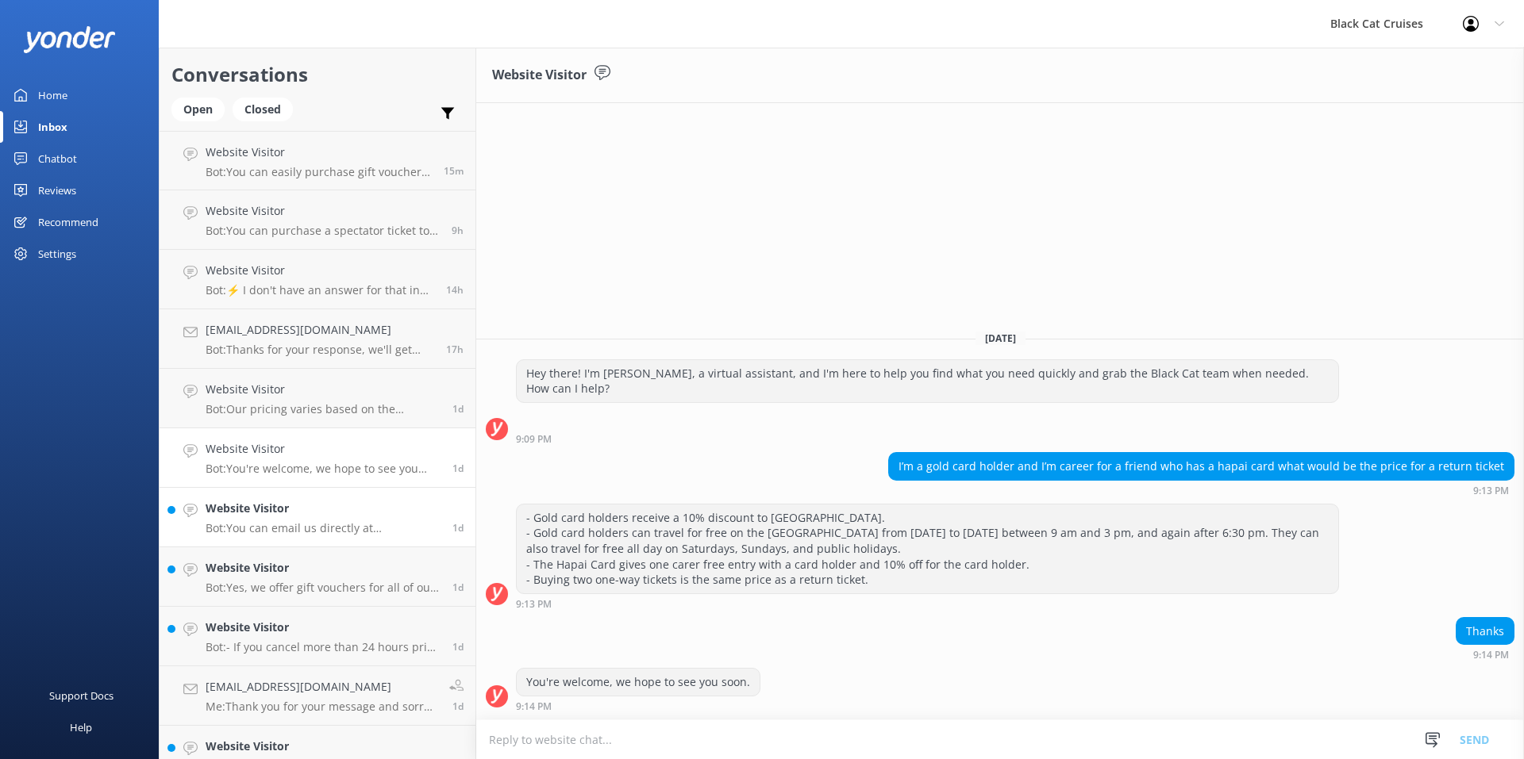
click at [332, 517] on h4 "Website Visitor" at bounding box center [323, 508] width 235 height 17
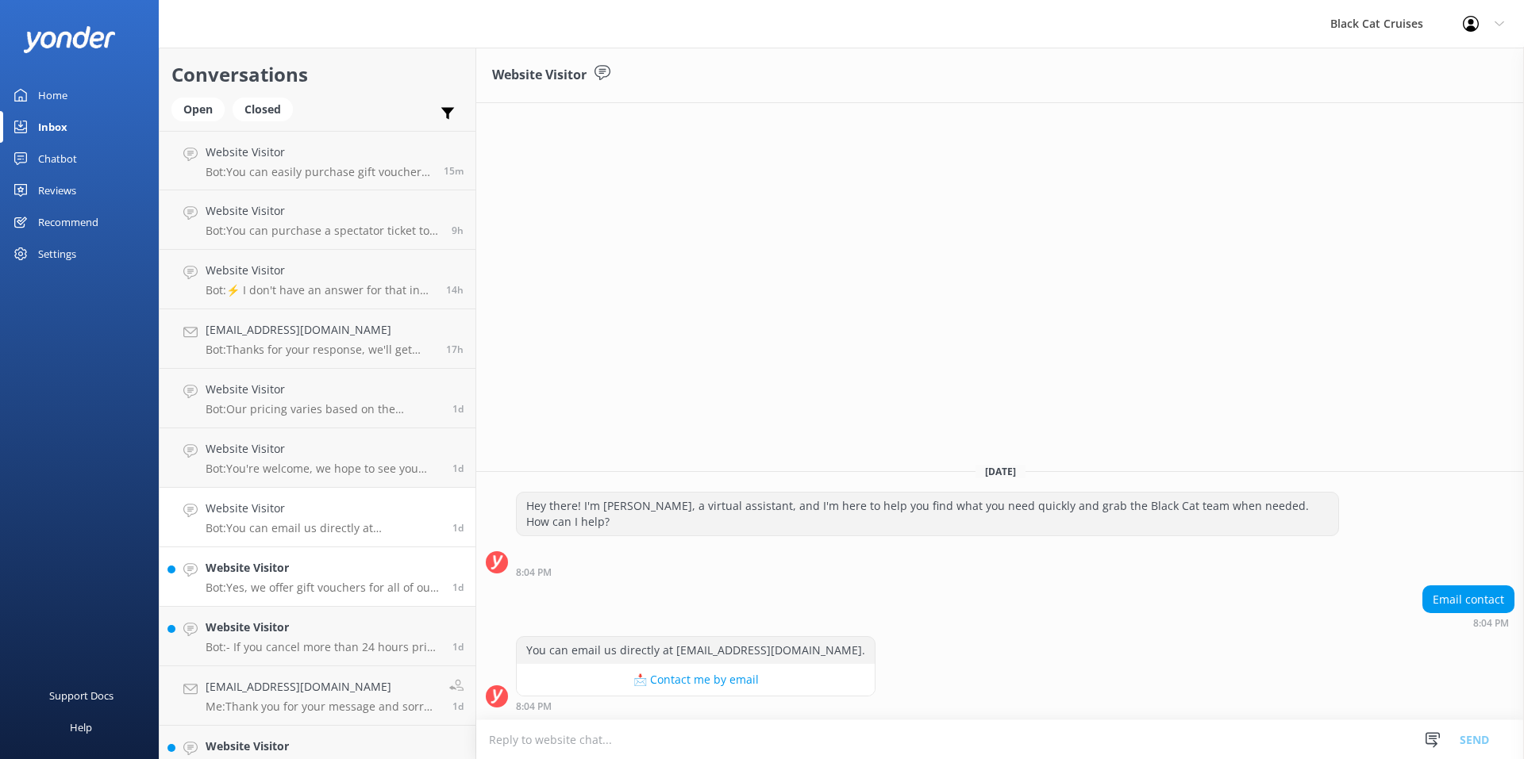
click at [317, 578] on div "Website Visitor Bot: Yes, we offer gift vouchers for all of our products, and y…" at bounding box center [323, 576] width 235 height 35
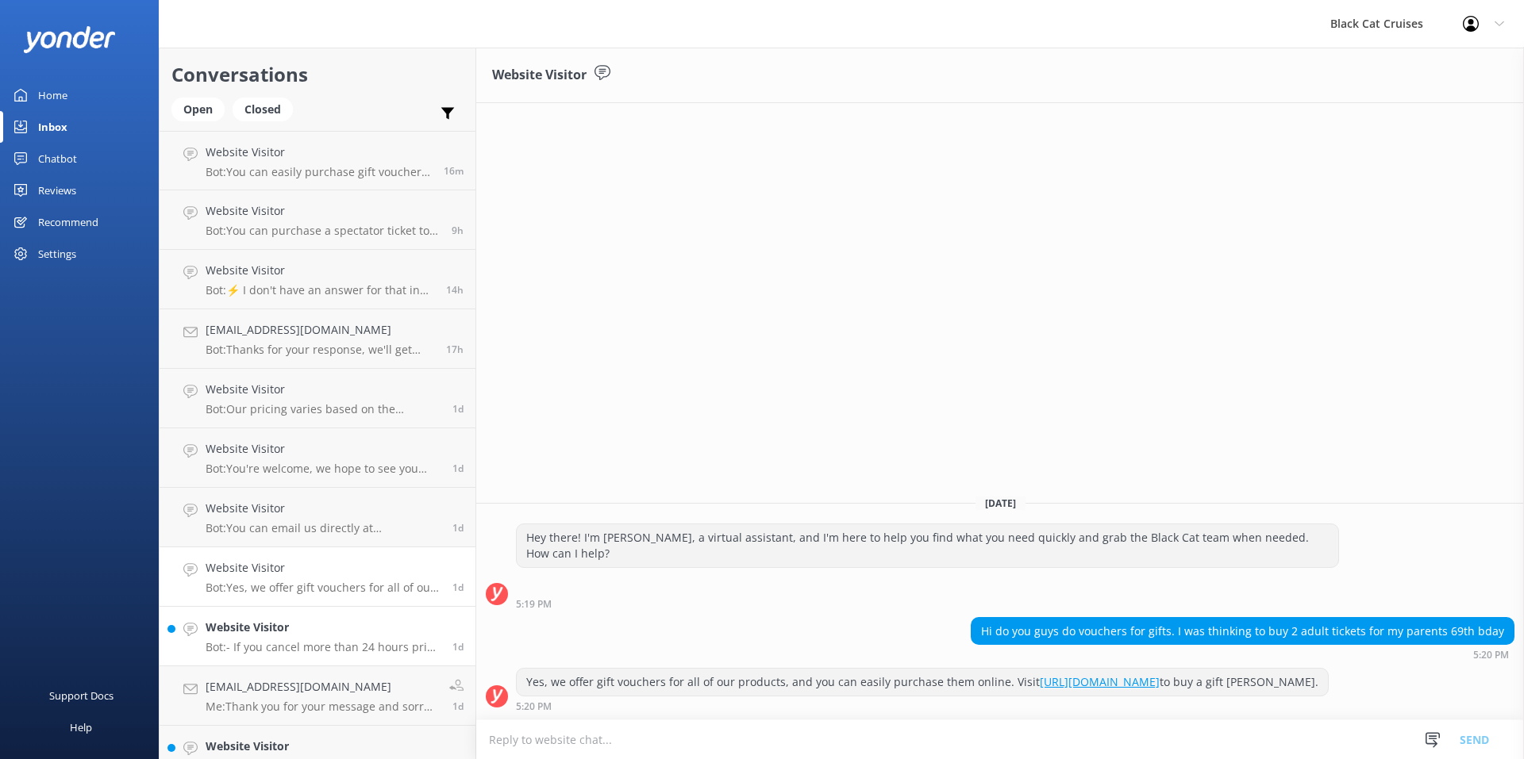
click at [304, 624] on h4 "Website Visitor" at bounding box center [323, 627] width 235 height 17
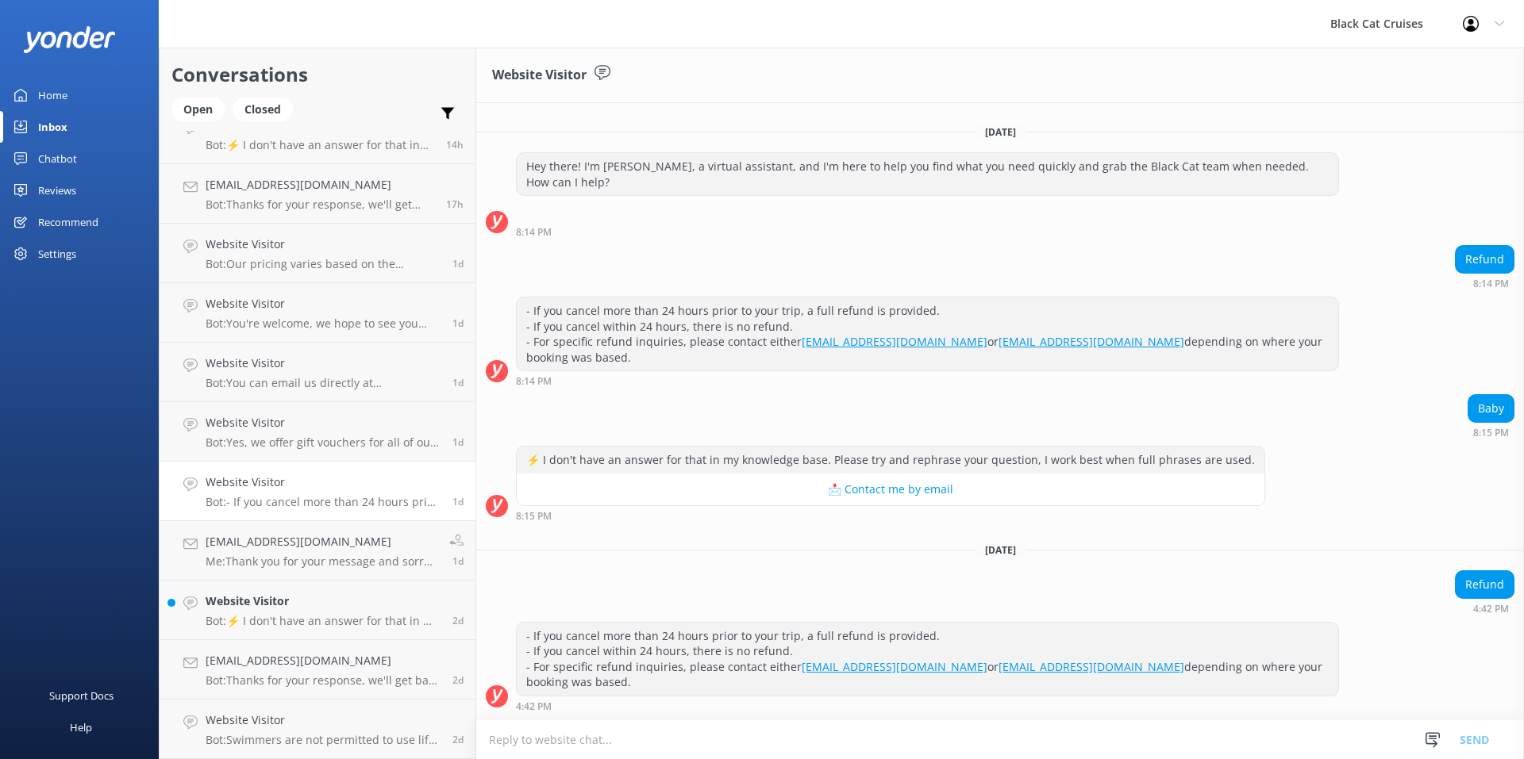
scroll to position [159, 0]
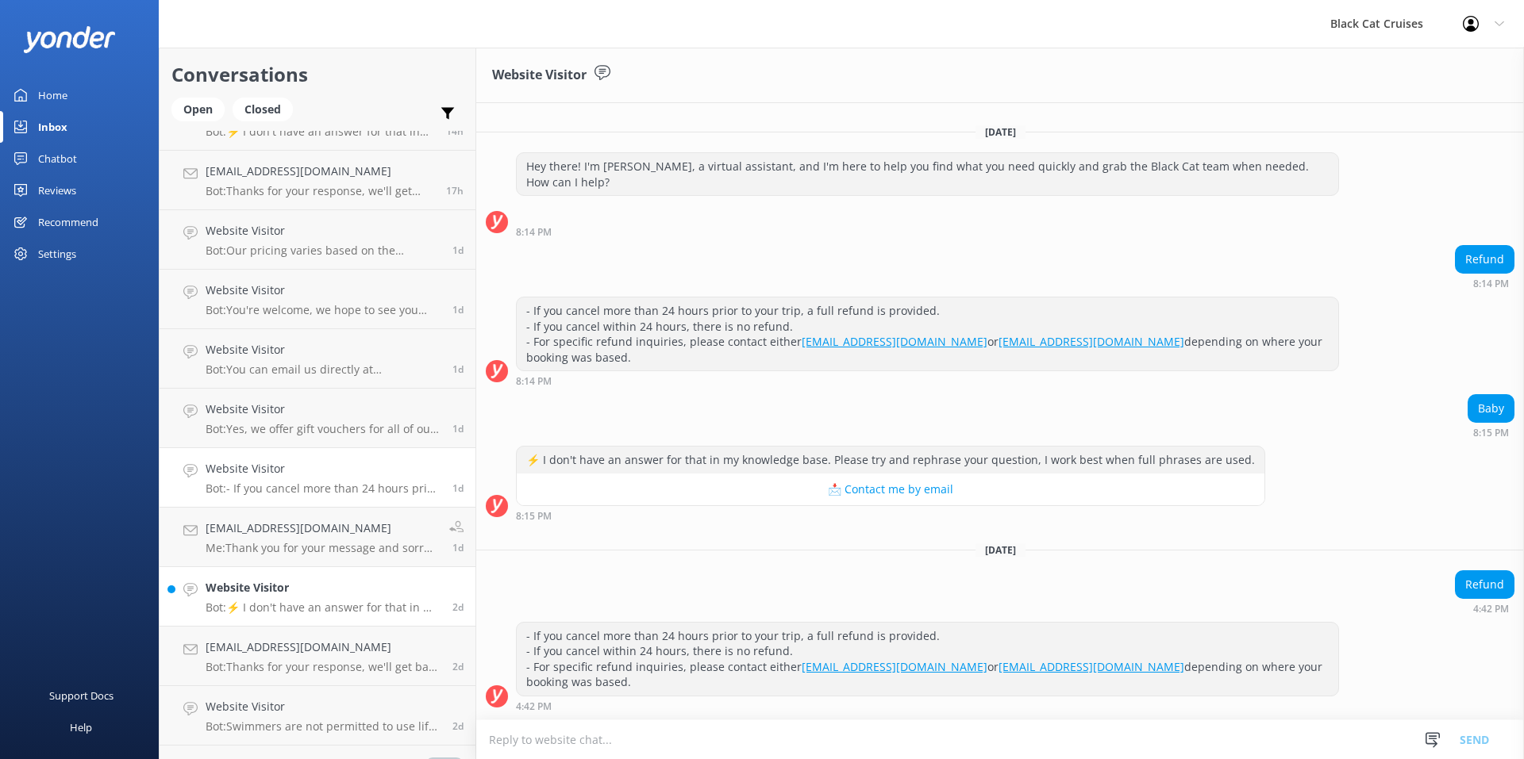
click at [298, 590] on h4 "Website Visitor" at bounding box center [323, 587] width 235 height 17
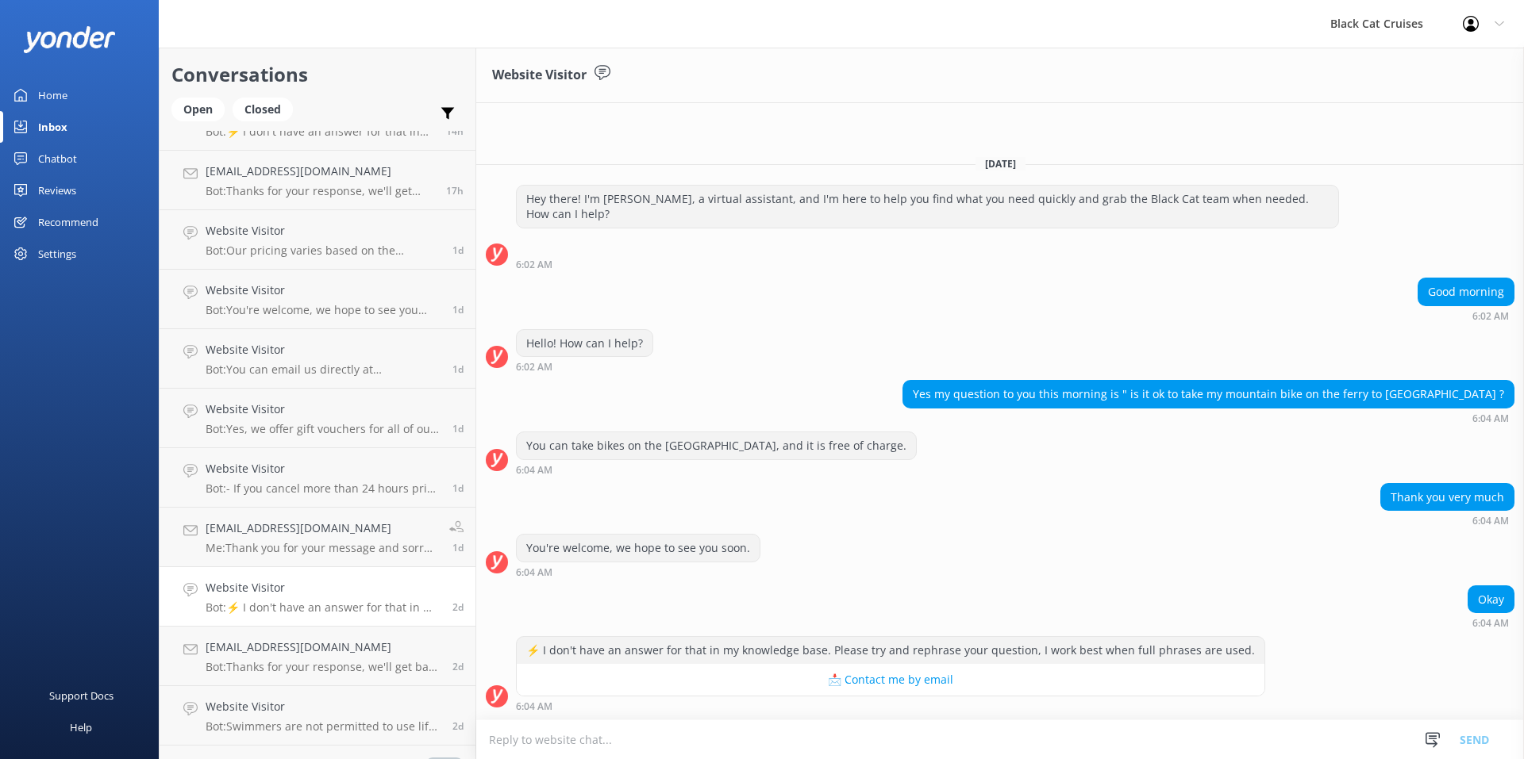
scroll to position [238, 0]
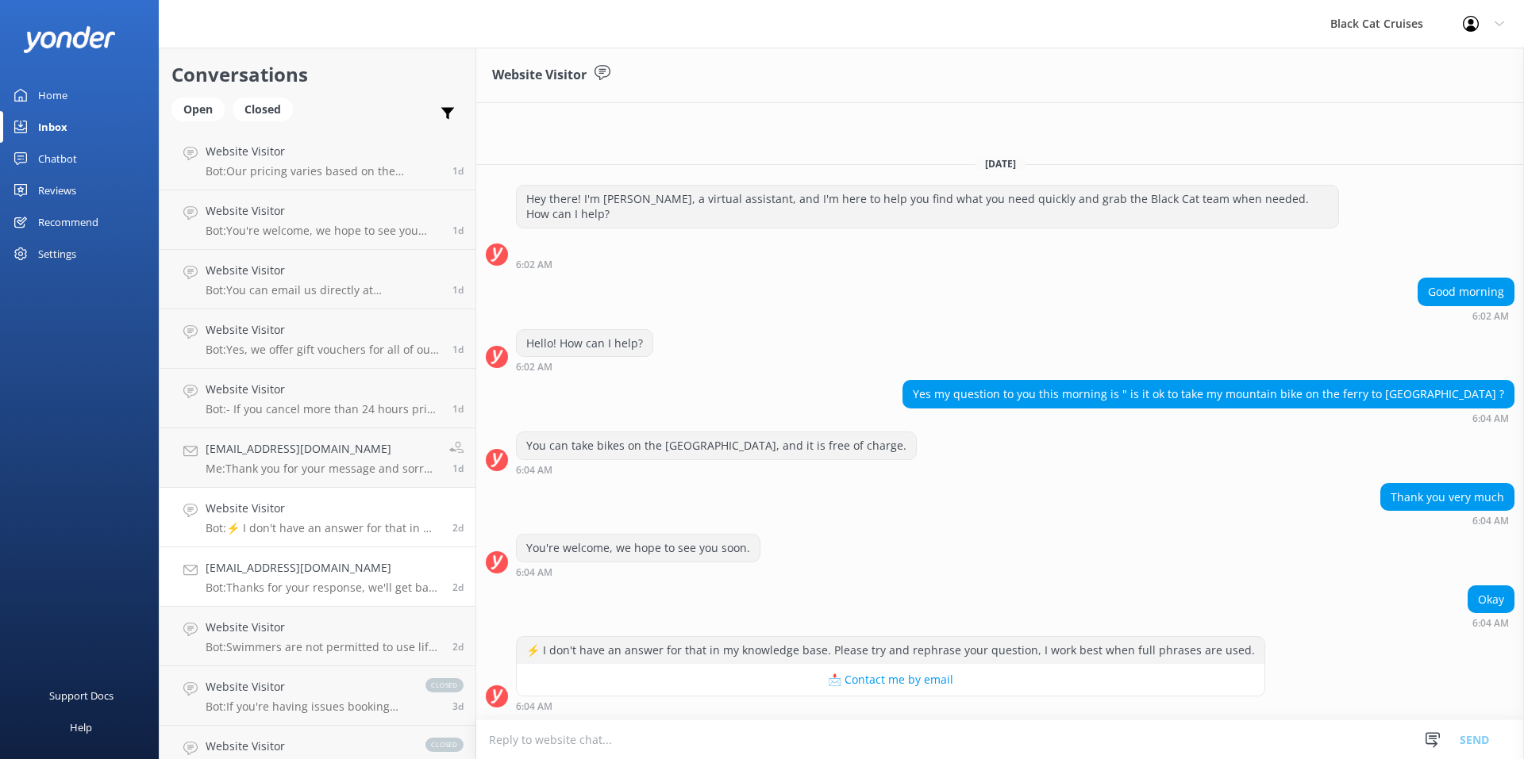
click at [314, 564] on h4 "[EMAIL_ADDRESS][DOMAIN_NAME]" at bounding box center [323, 567] width 235 height 17
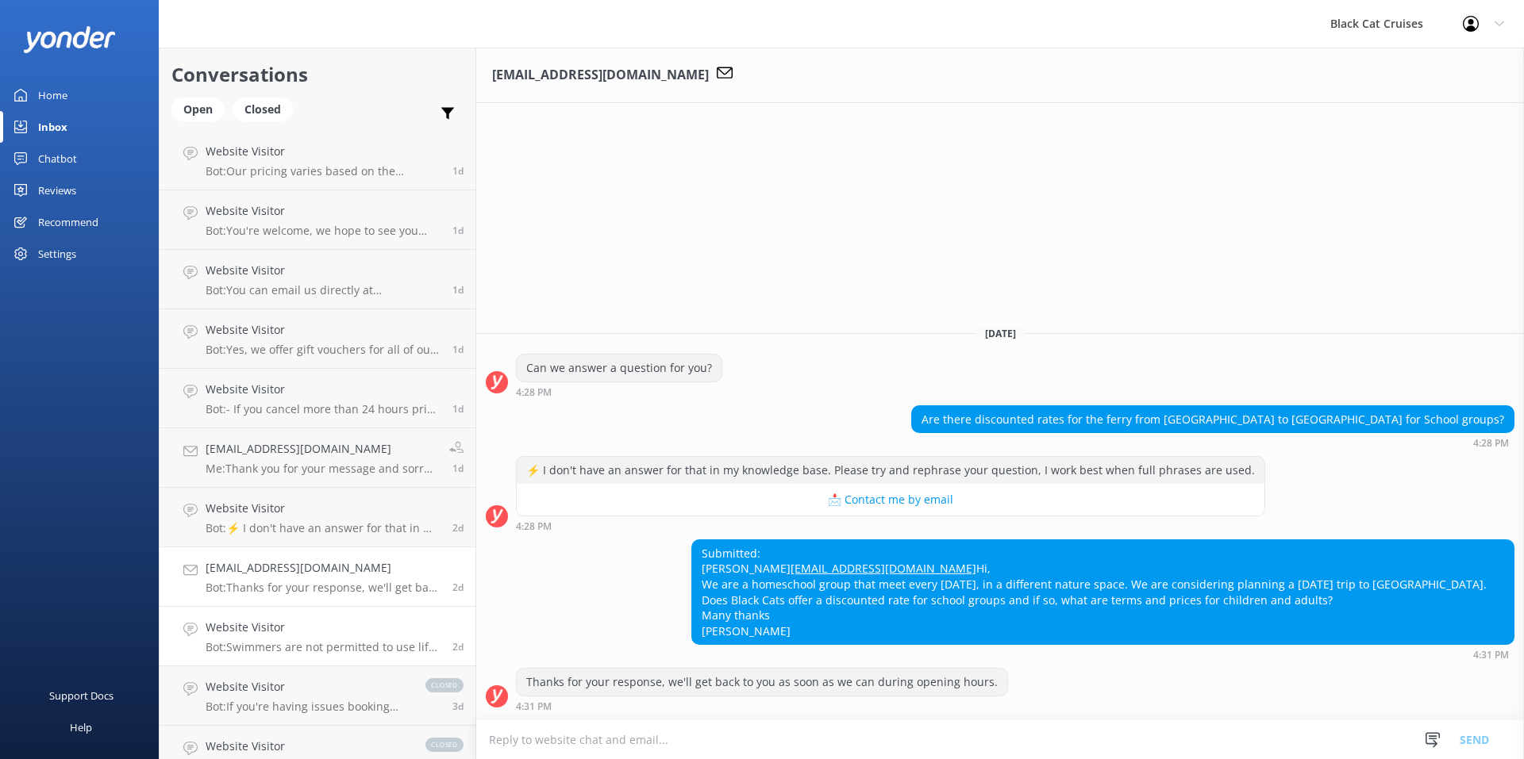
click at [298, 615] on link "Website Visitor Bot: Swimmers are not permitted to use life jackets during the …" at bounding box center [318, 637] width 316 height 60
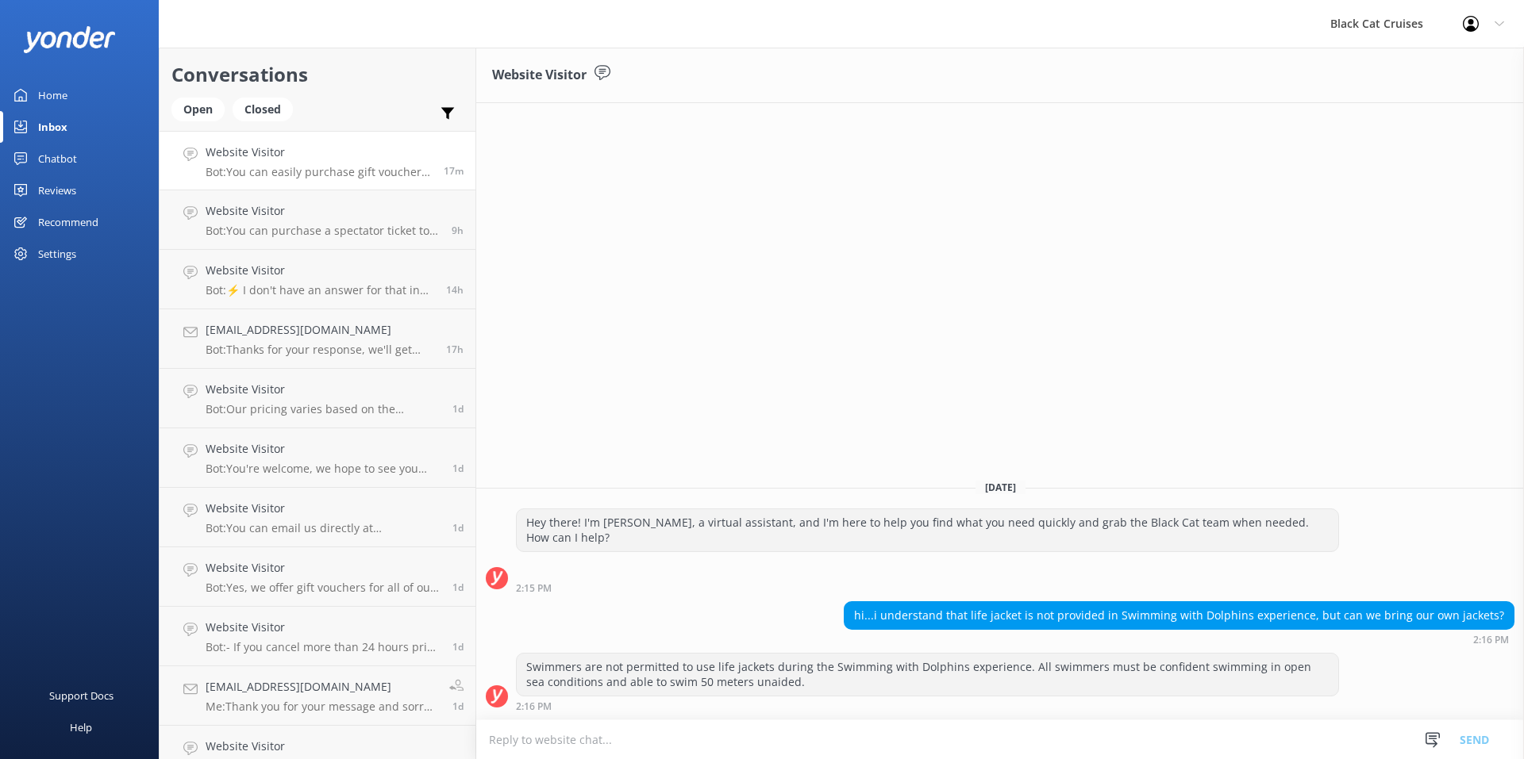
click at [274, 160] on h4 "Website Visitor" at bounding box center [319, 152] width 226 height 17
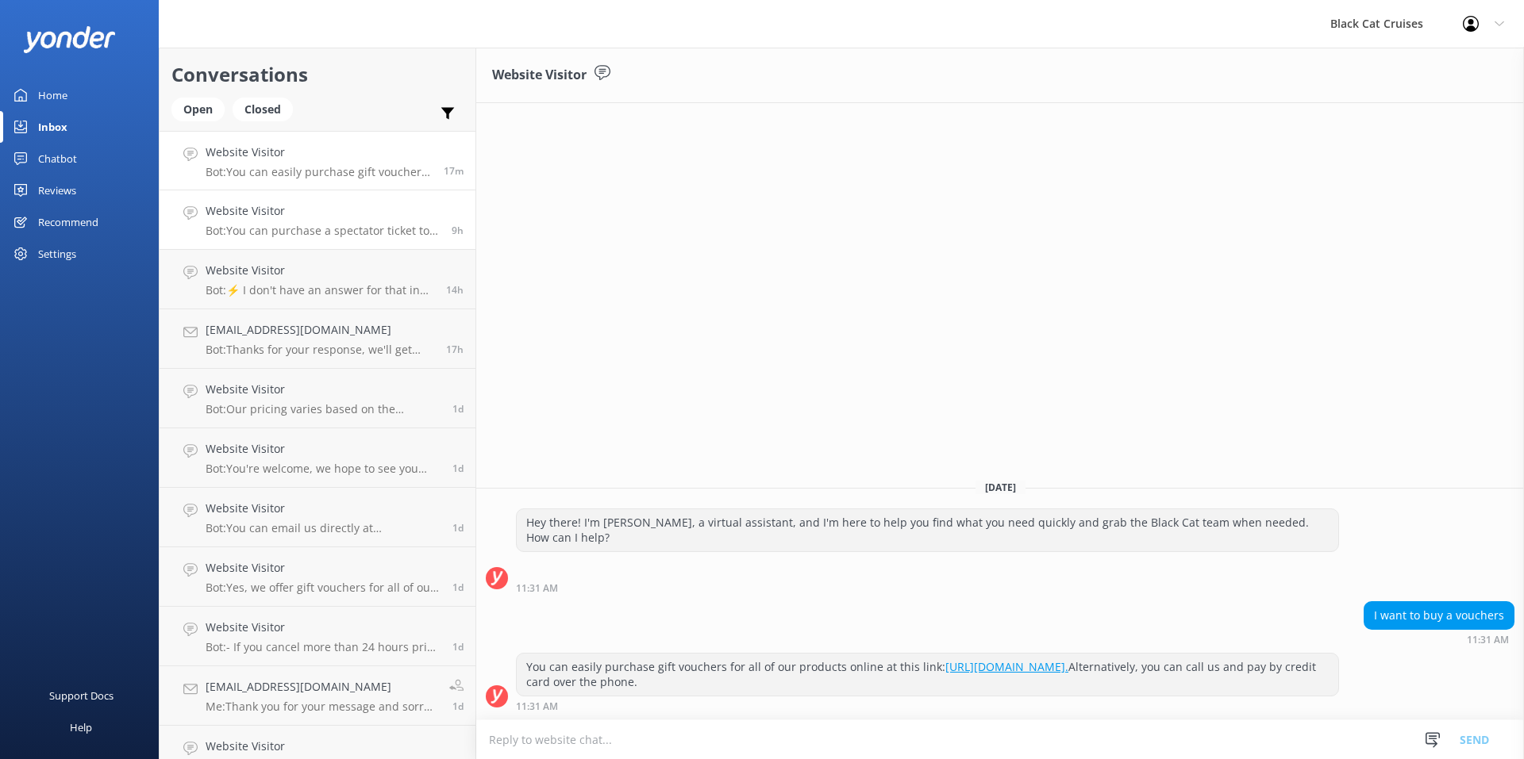
click at [280, 213] on h4 "Website Visitor" at bounding box center [323, 210] width 234 height 17
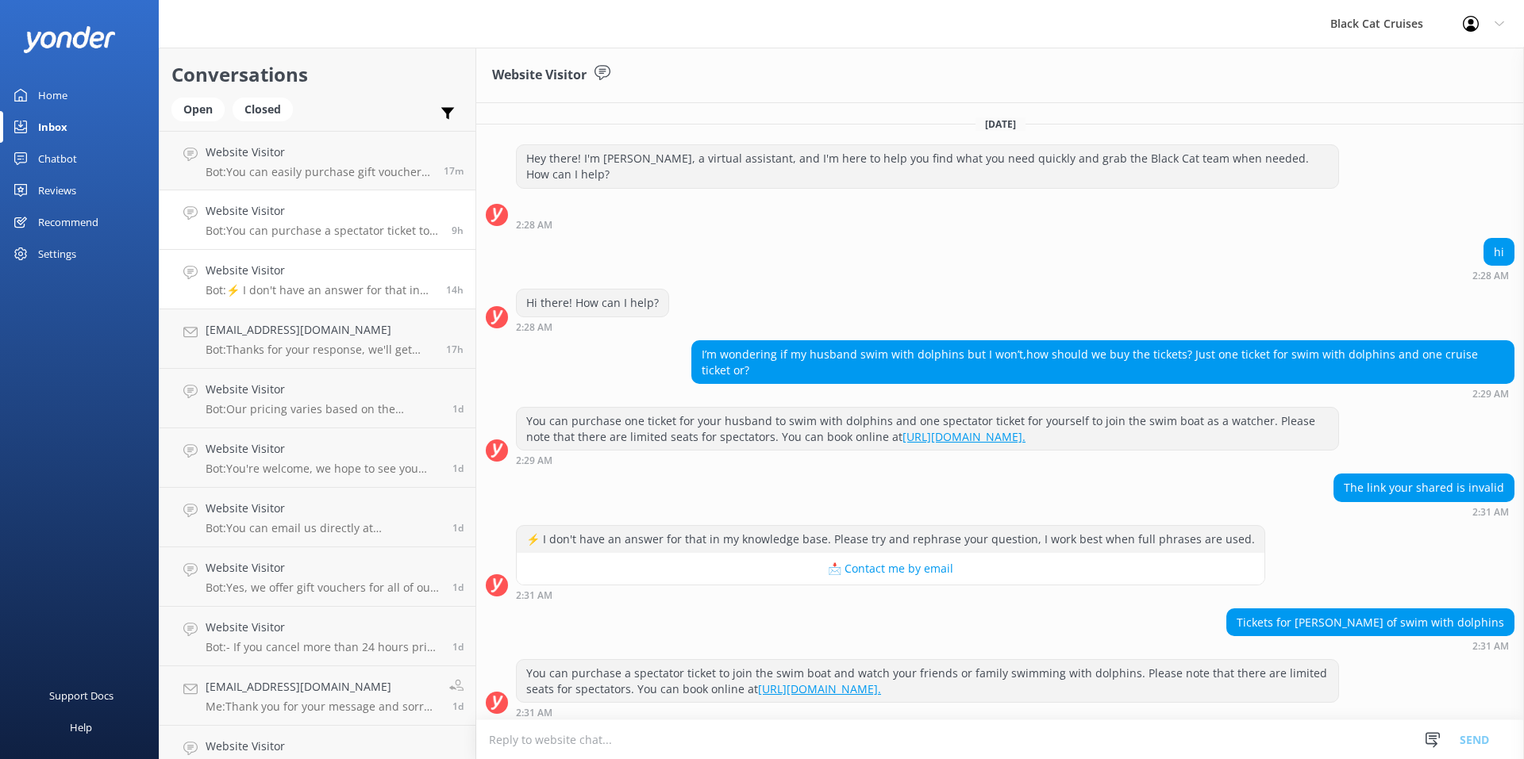
click at [295, 276] on h4 "Website Visitor" at bounding box center [320, 270] width 229 height 17
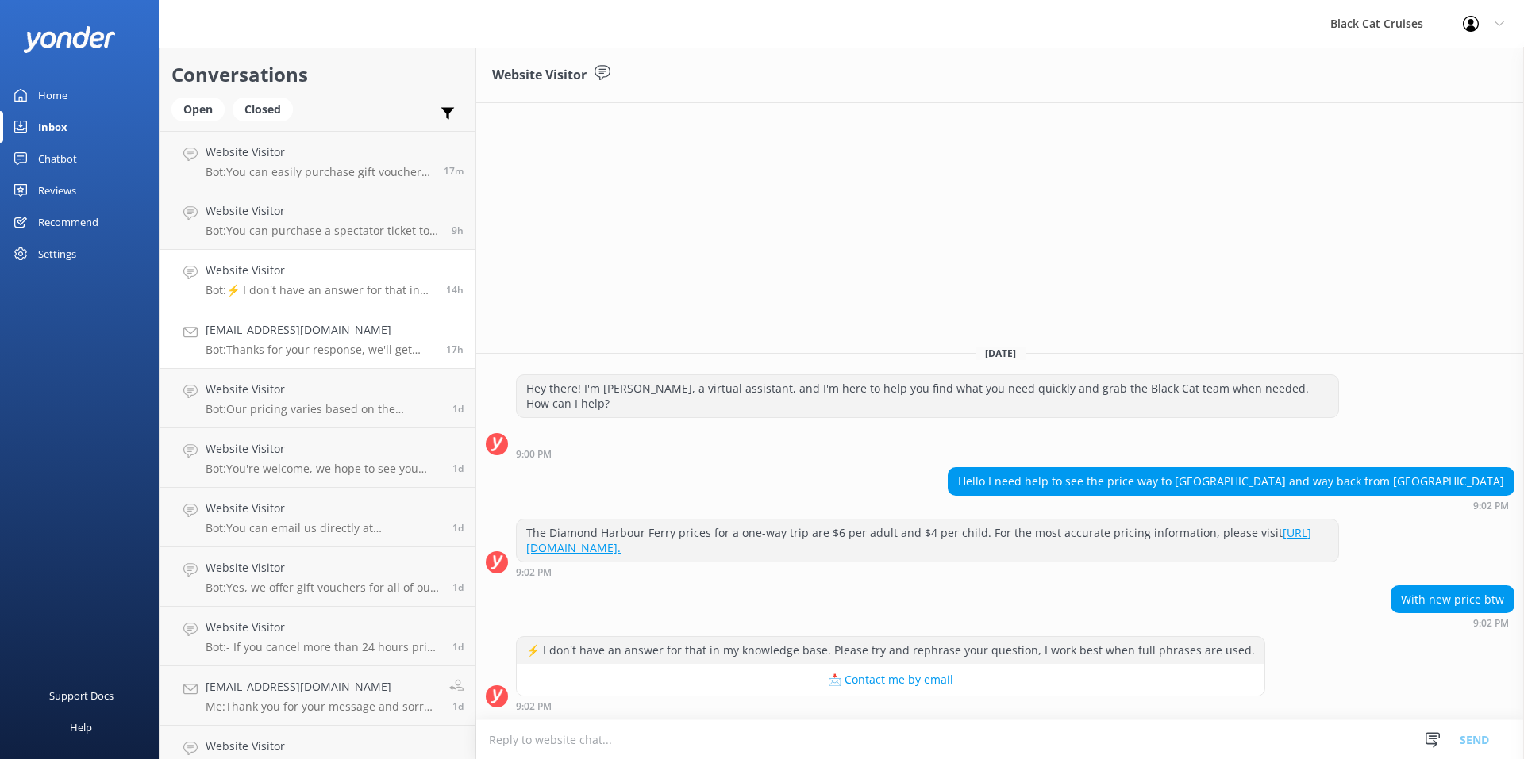
click at [302, 349] on p "Bot: Thanks for your response, we'll get back to you as soon as we can during o…" at bounding box center [320, 350] width 229 height 14
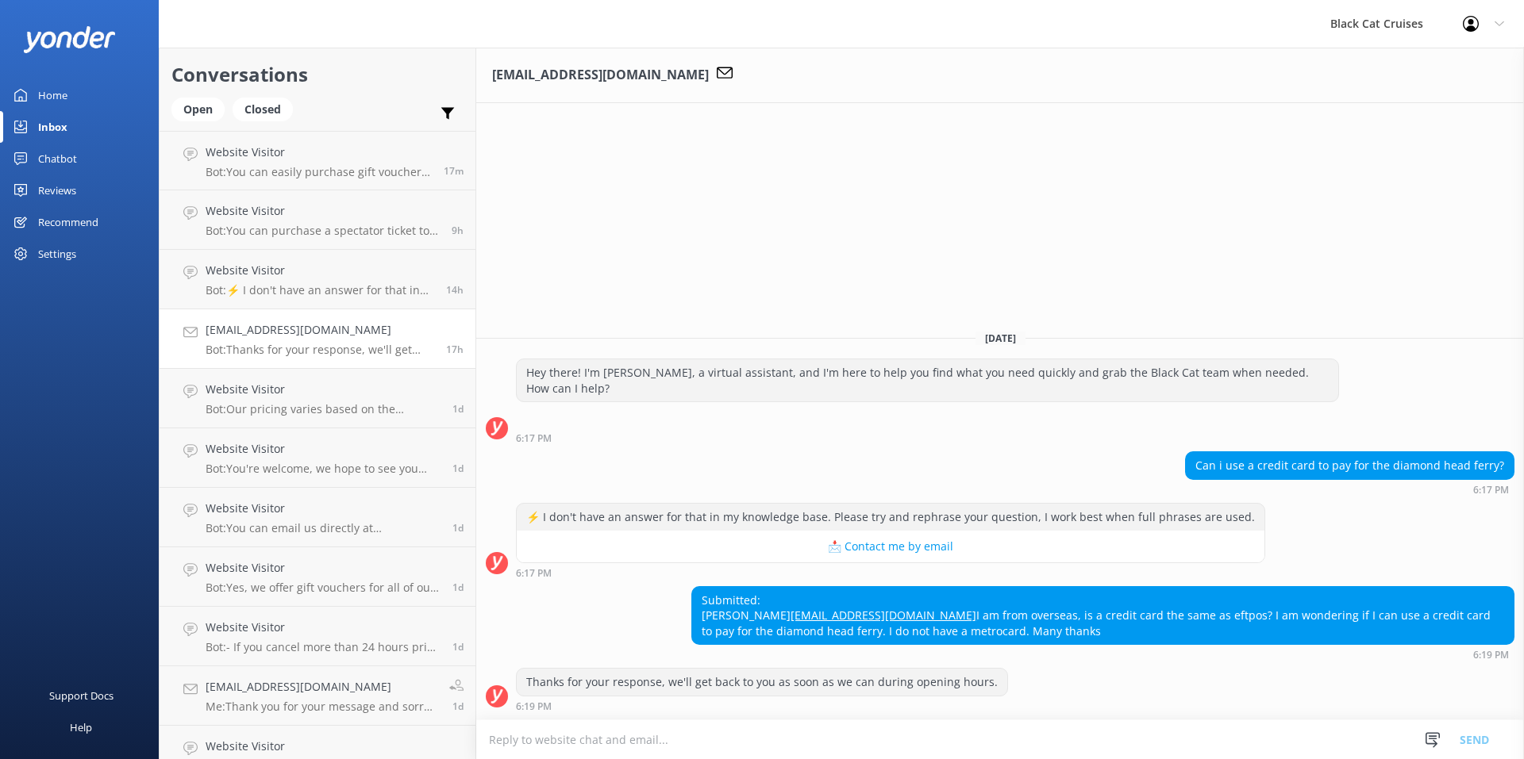
click at [656, 740] on textarea at bounding box center [1000, 740] width 1048 height 39
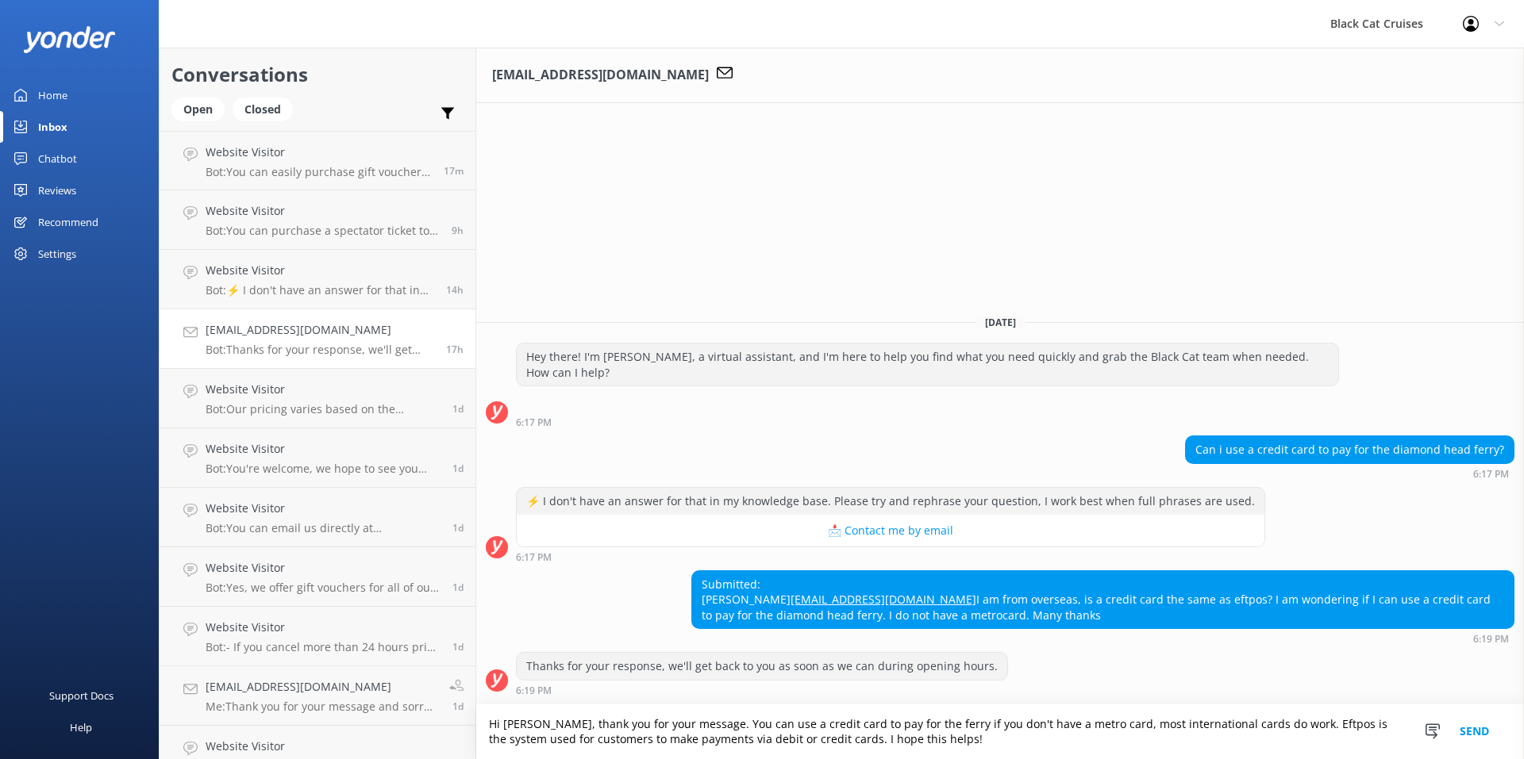
click at [516, 725] on textarea "Hi [PERSON_NAME], thank you for your message. You can use a credit card to pay …" at bounding box center [1000, 732] width 1048 height 55
drag, startPoint x: 934, startPoint y: 740, endPoint x: 432, endPoint y: 709, distance: 503.3
click at [432, 709] on div "Conversations Open Closed Important Assigned to me Unassigned Website Visitor B…" at bounding box center [841, 404] width 1365 height 712
type textarea "Hi [PERSON_NAME], thank you for your message. You can use a credit card to pay …"
